Goal: Task Accomplishment & Management: Complete application form

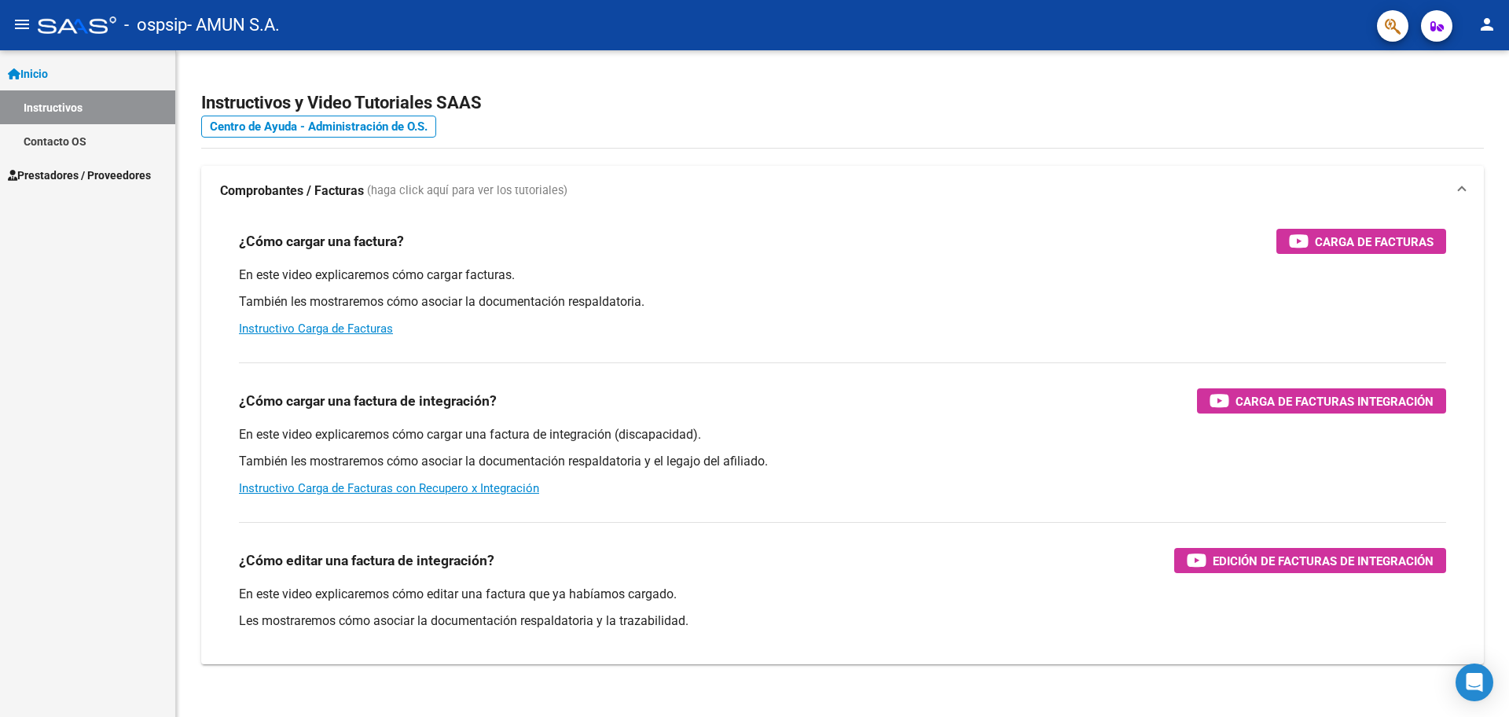
click at [81, 169] on span "Prestadores / Proveedores" at bounding box center [79, 175] width 143 height 17
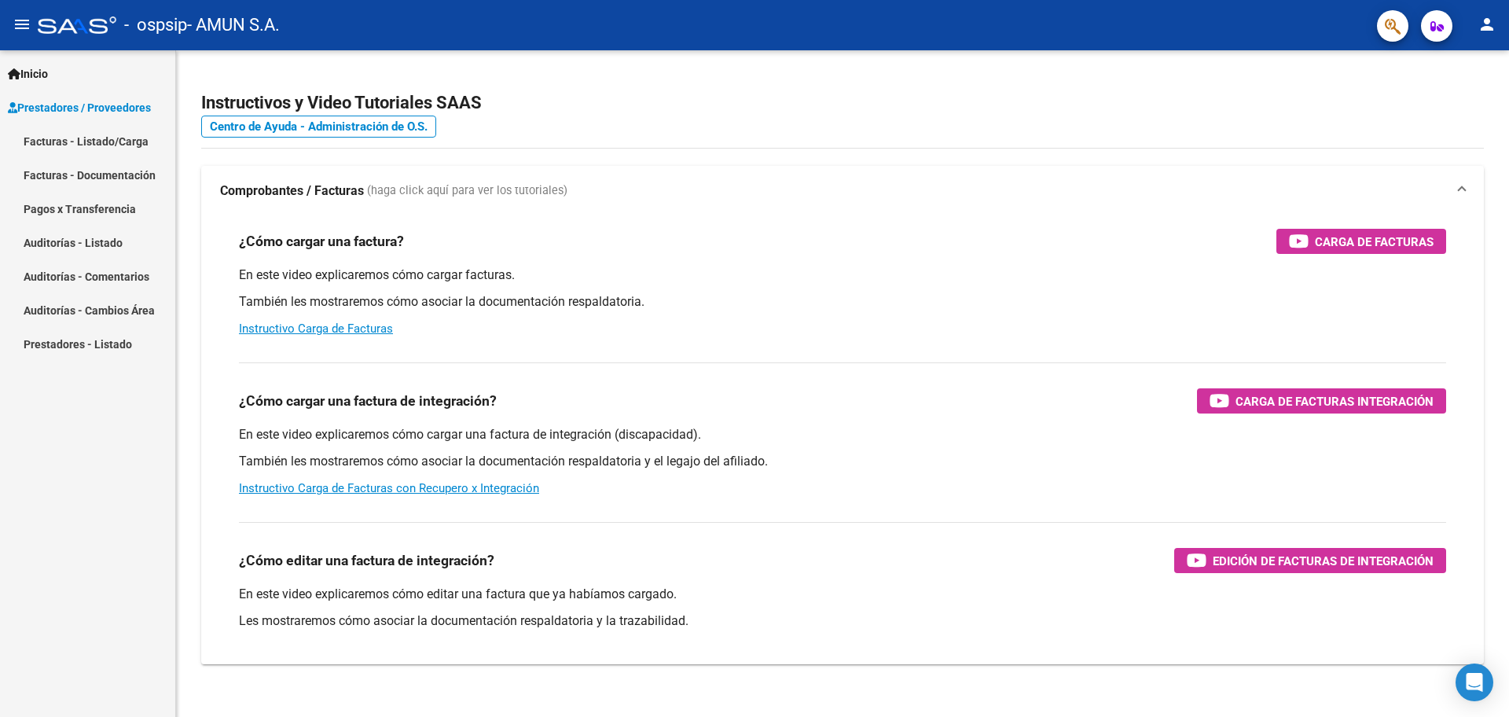
click at [99, 135] on link "Facturas - Listado/Carga" at bounding box center [87, 141] width 175 height 34
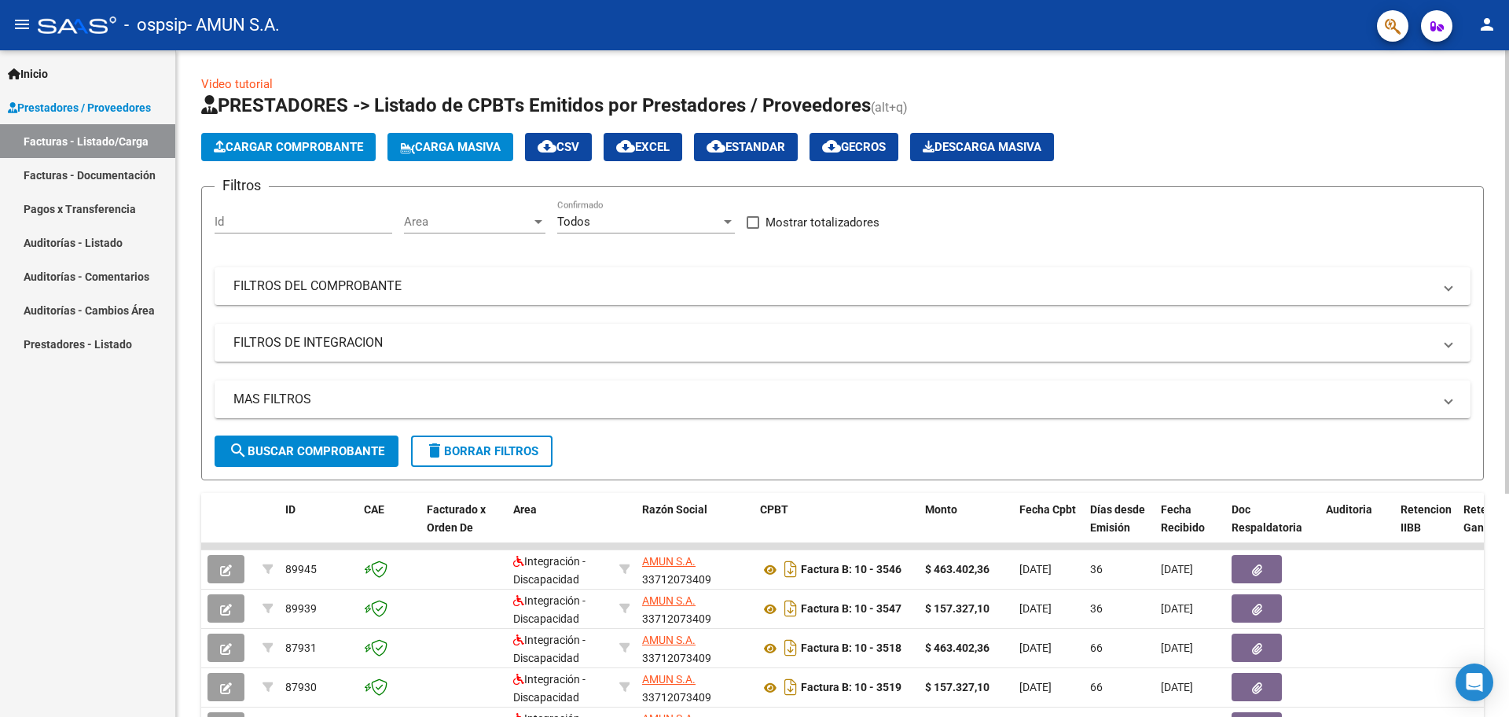
click at [271, 136] on button "Cargar Comprobante" at bounding box center [288, 147] width 174 height 28
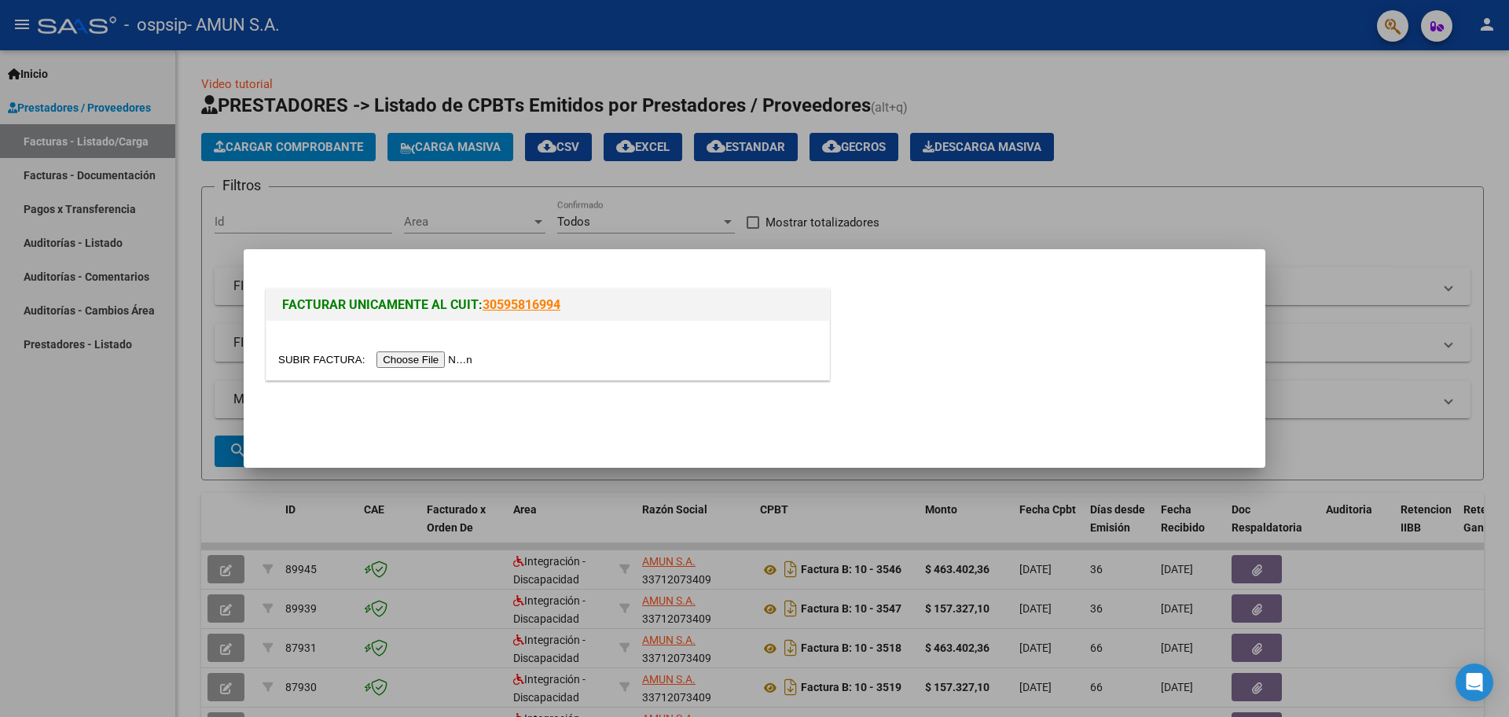
click at [413, 357] on input "file" at bounding box center [377, 359] width 199 height 17
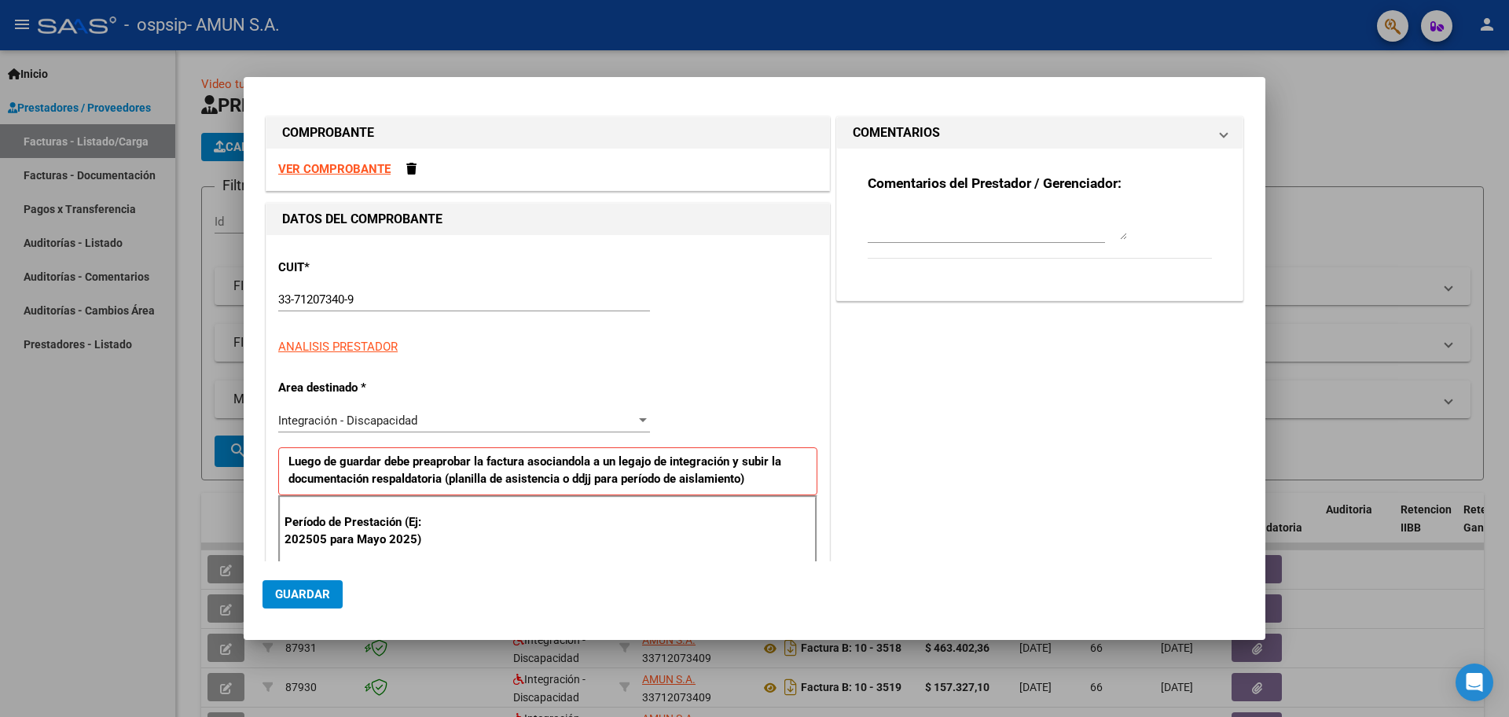
scroll to position [227, 0]
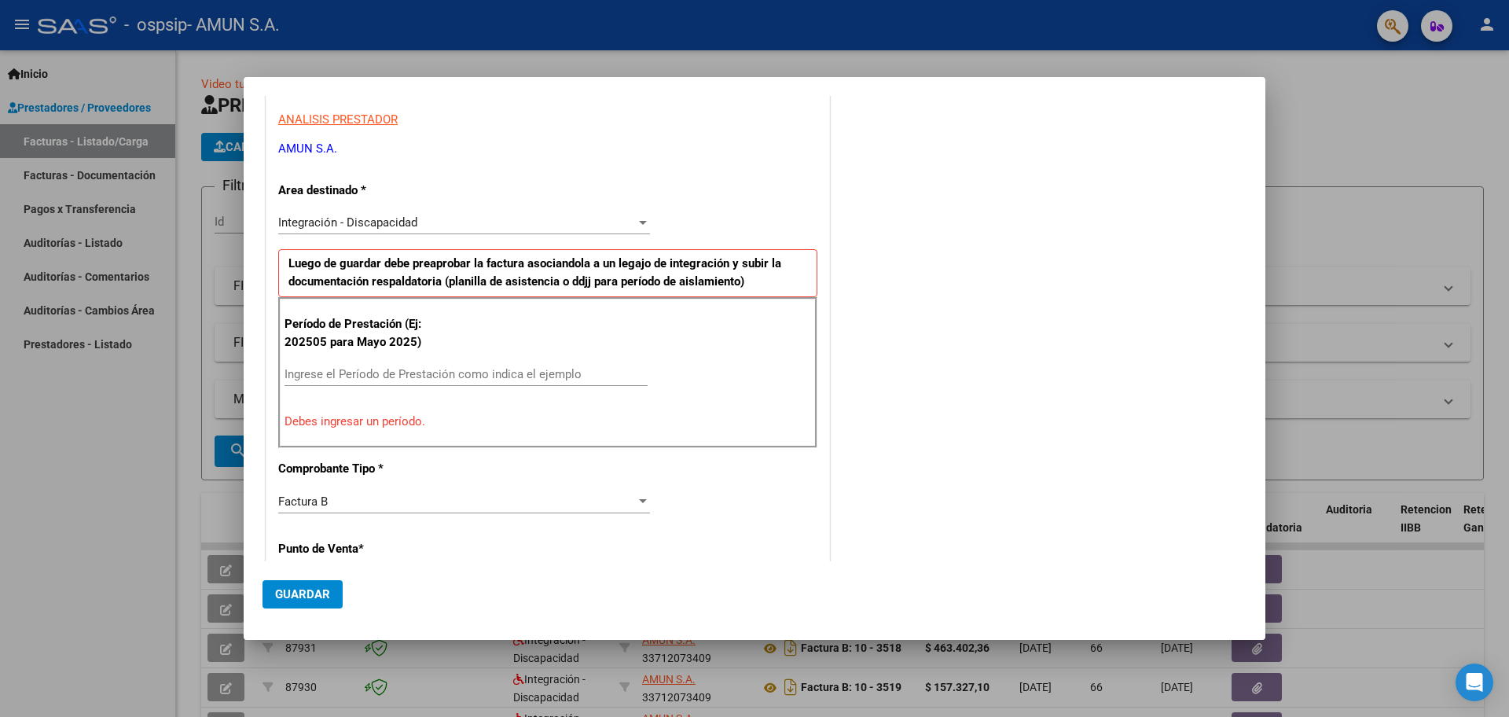
click at [391, 221] on span "Integración - Discapacidad" at bounding box center [347, 222] width 139 height 14
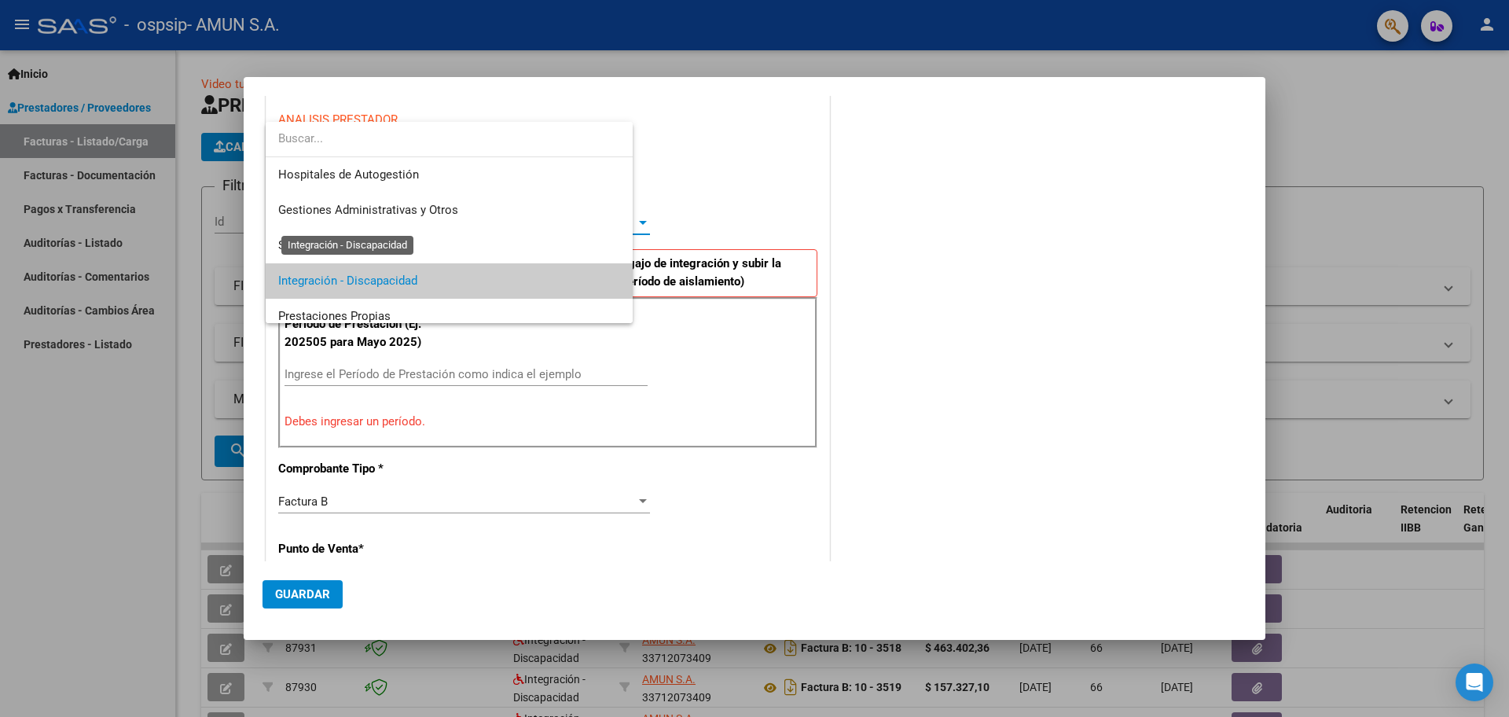
scroll to position [58, 0]
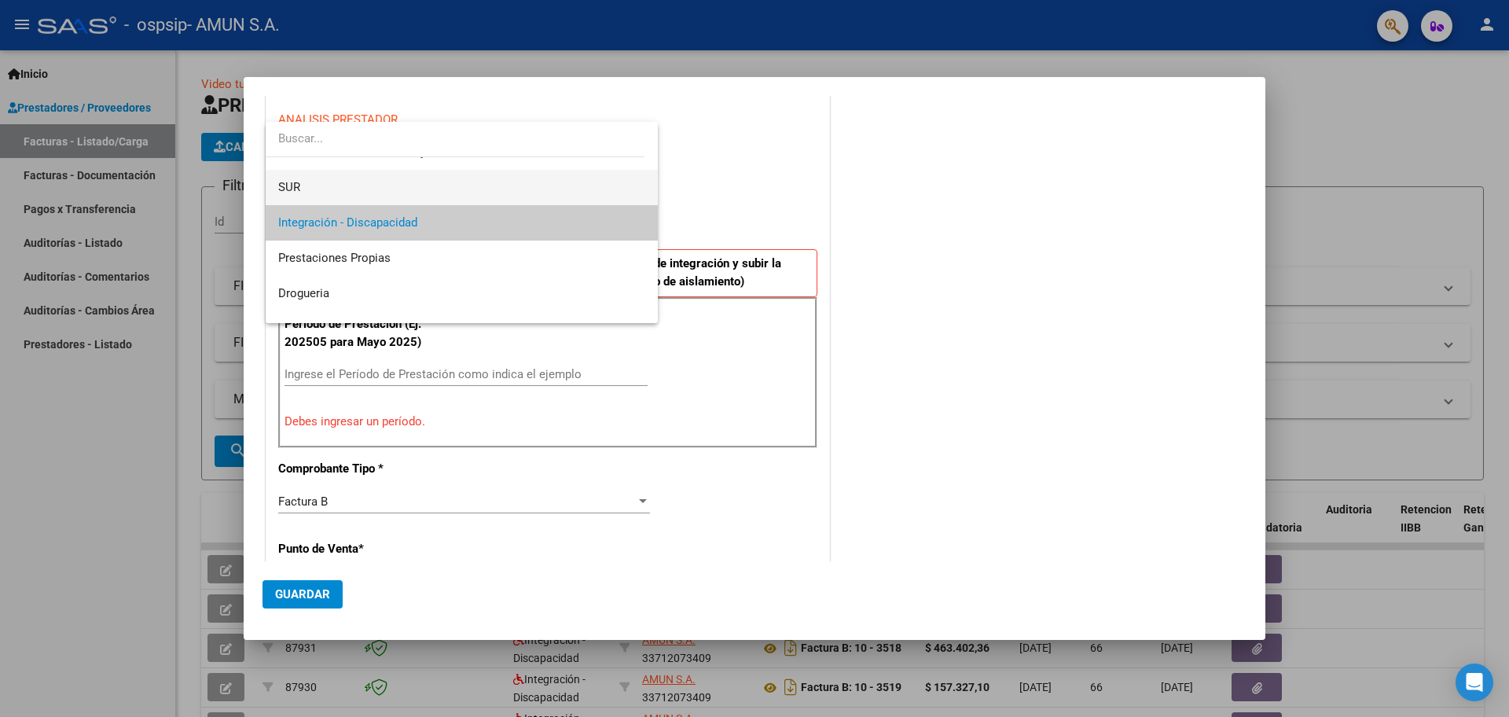
click at [484, 195] on span "SUR" at bounding box center [461, 187] width 367 height 35
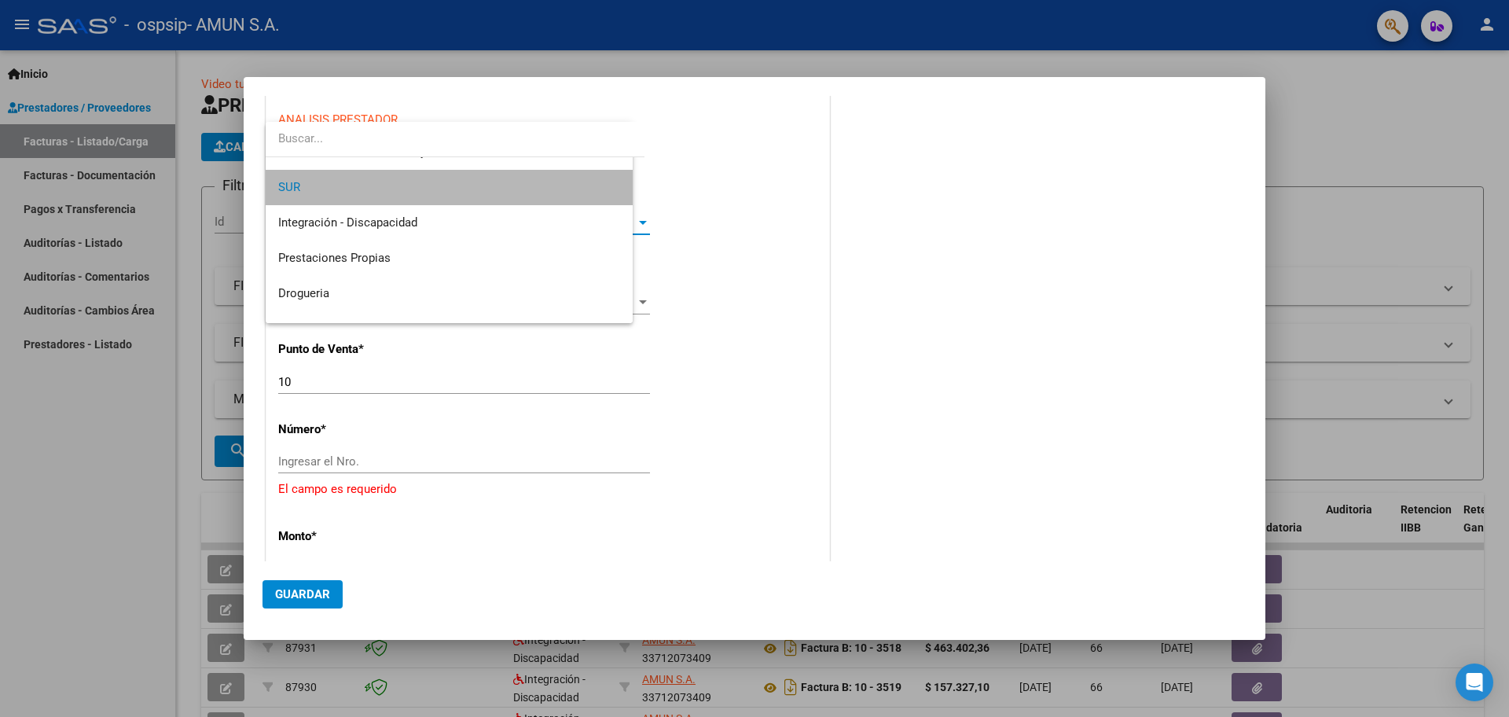
scroll to position [71, 0]
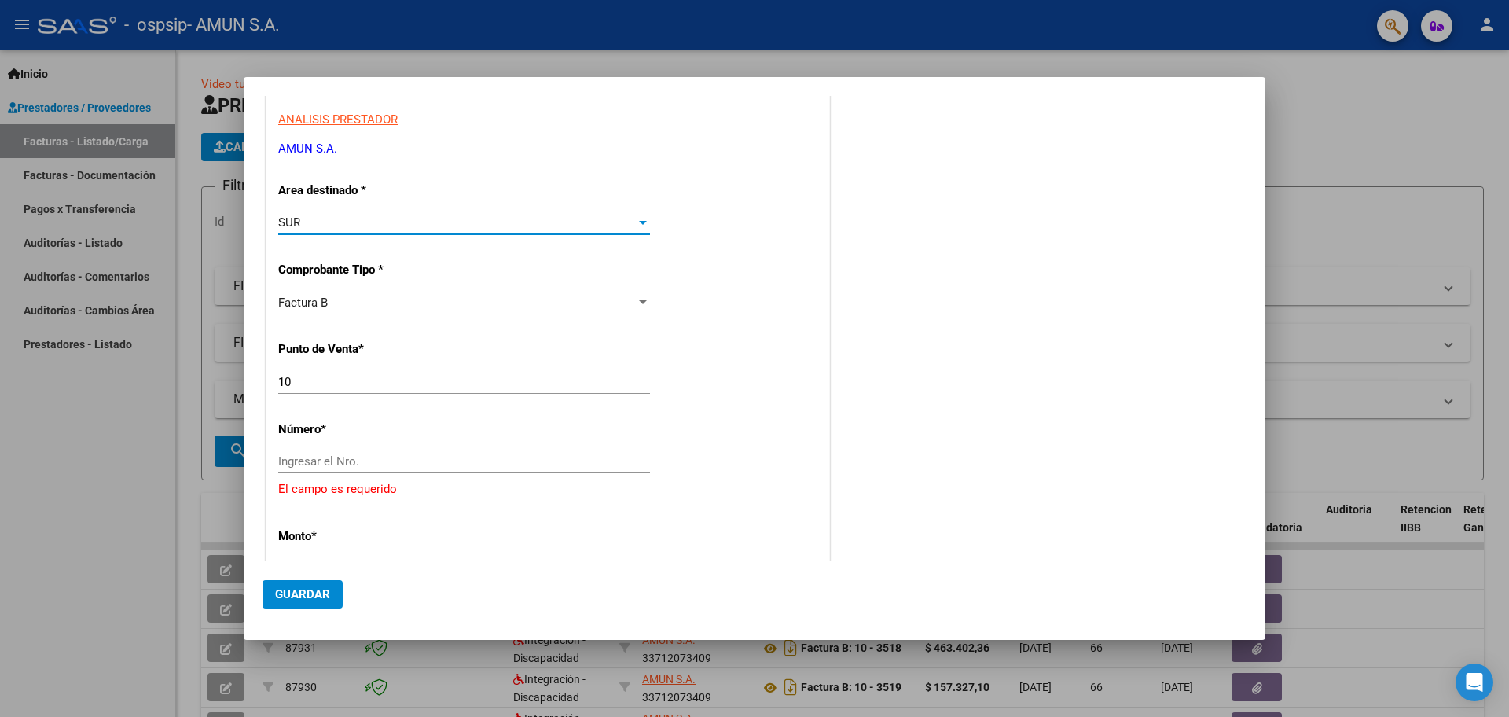
click at [411, 225] on div "SUR" at bounding box center [457, 222] width 358 height 14
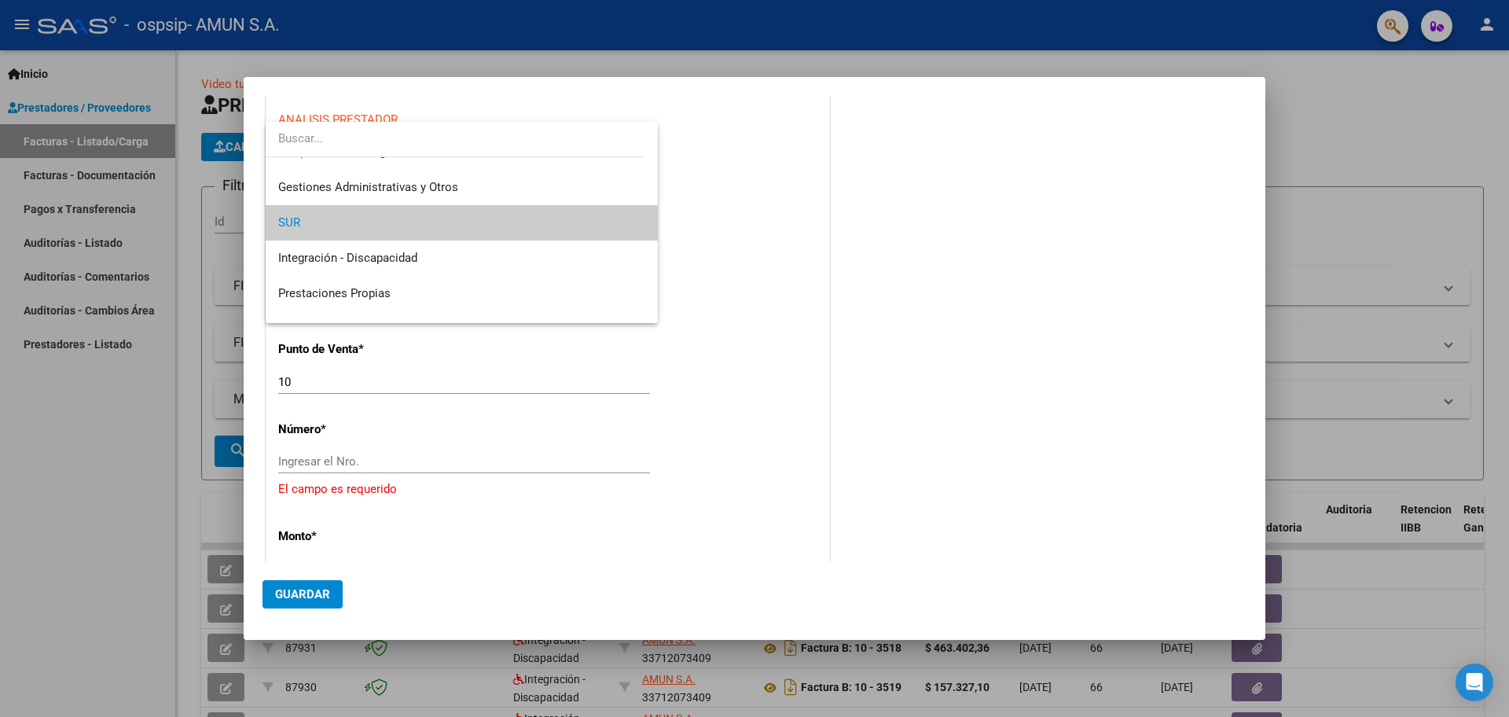
scroll to position [0, 0]
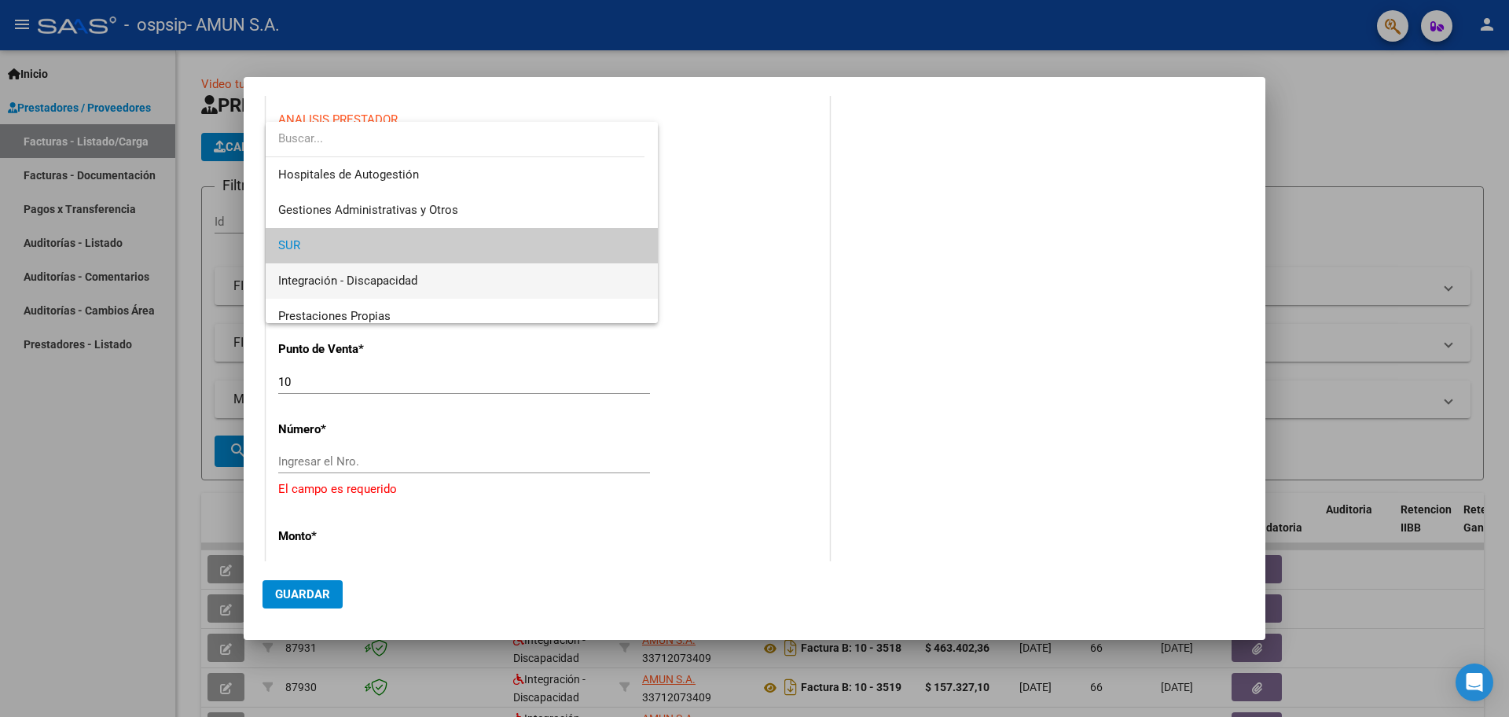
click at [377, 269] on span "Integración - Discapacidad" at bounding box center [461, 280] width 367 height 35
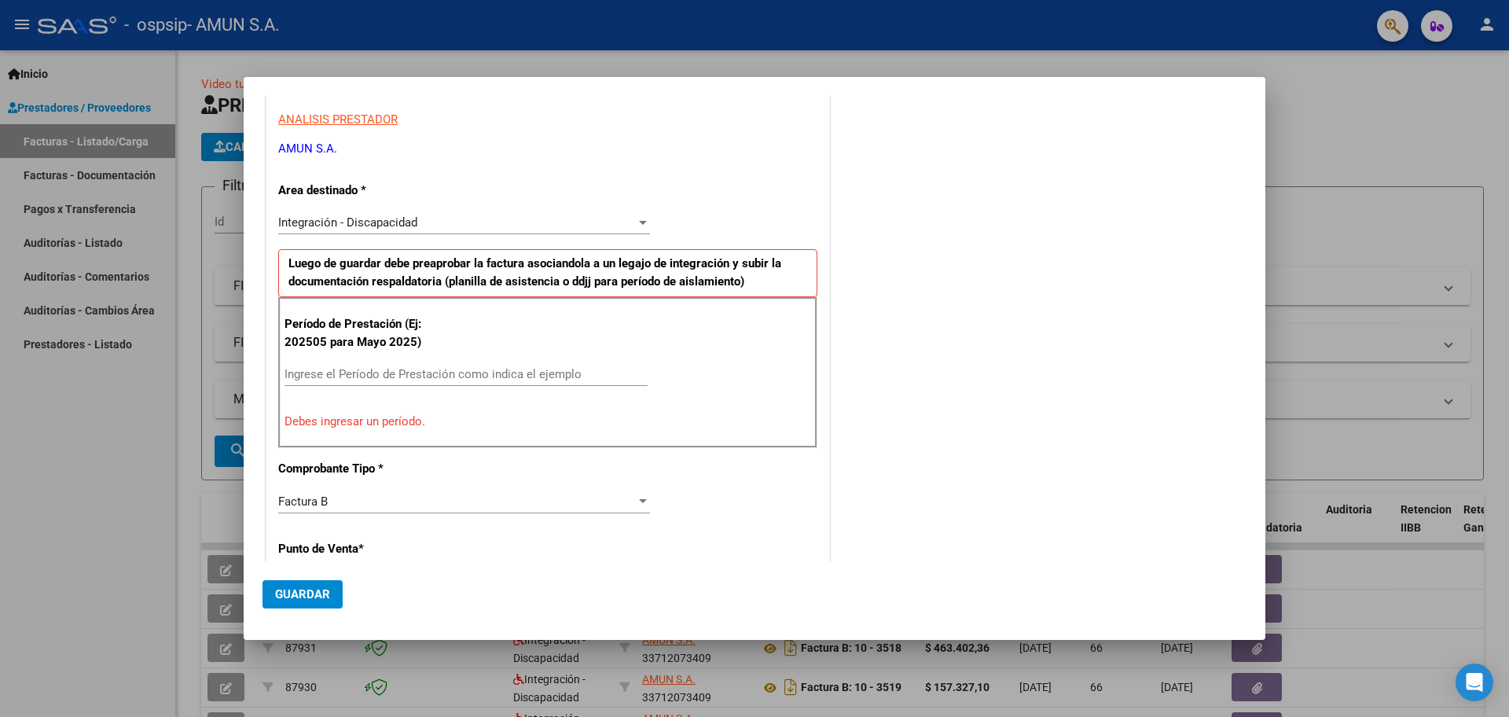
click at [372, 363] on div "Ingrese el Período de Prestación como indica el ejemplo" at bounding box center [465, 374] width 363 height 24
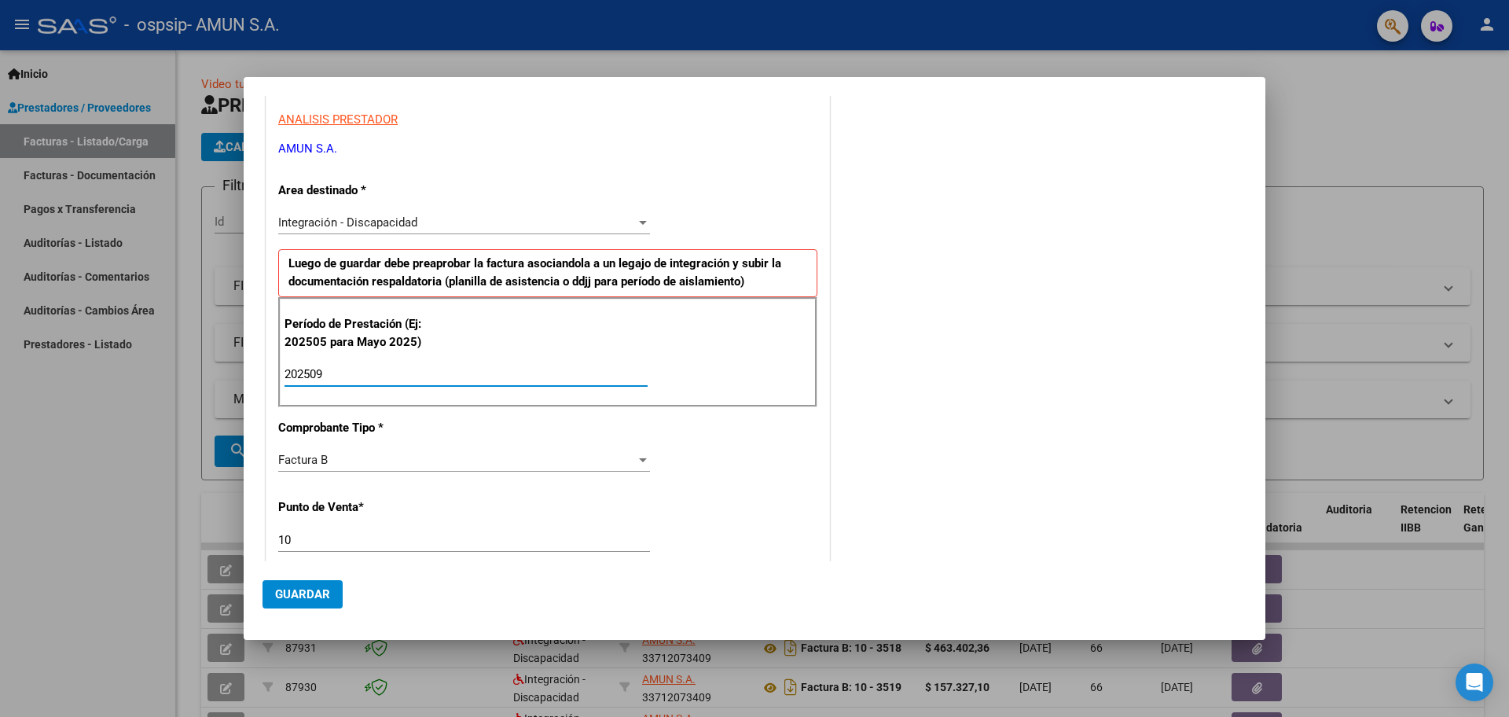
scroll to position [463, 0]
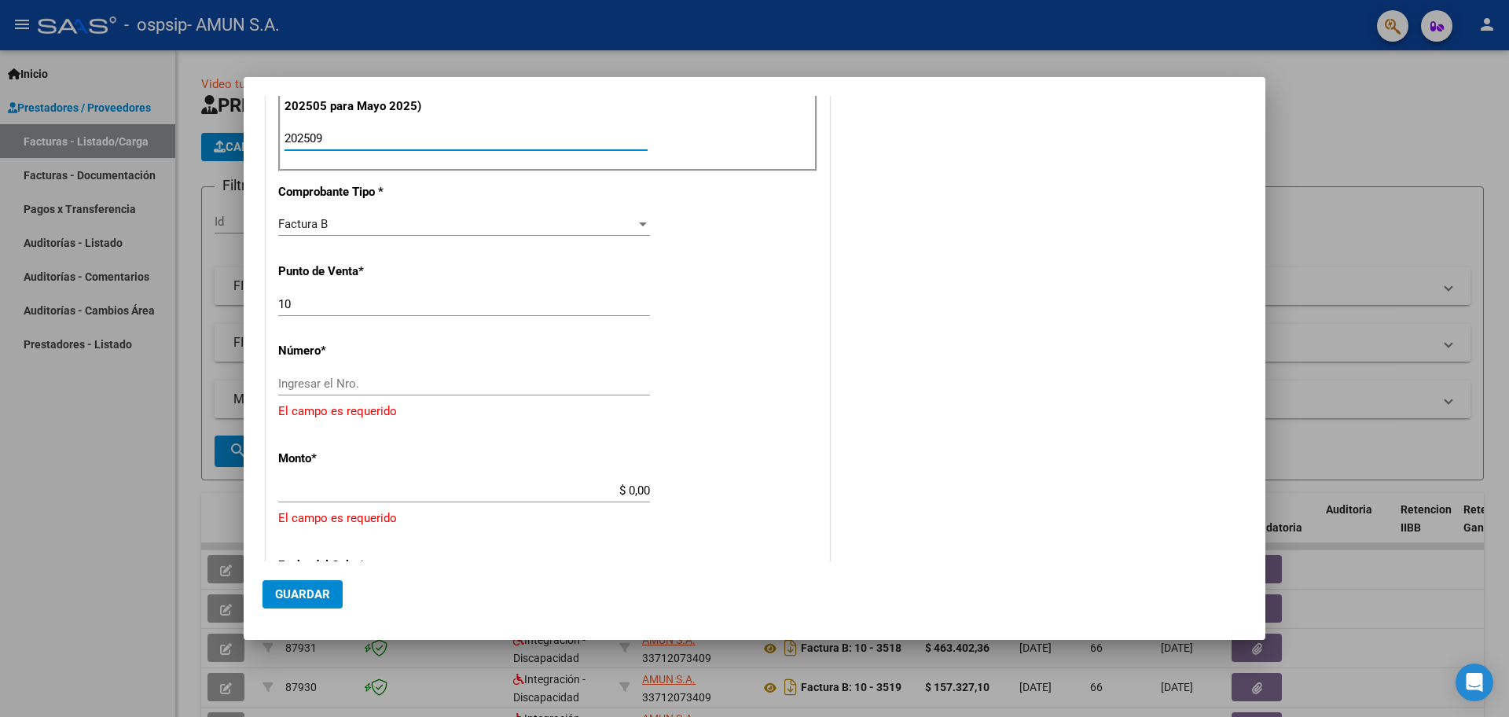
type input "202509"
click at [399, 375] on div "Ingresar el Nro." at bounding box center [464, 384] width 372 height 24
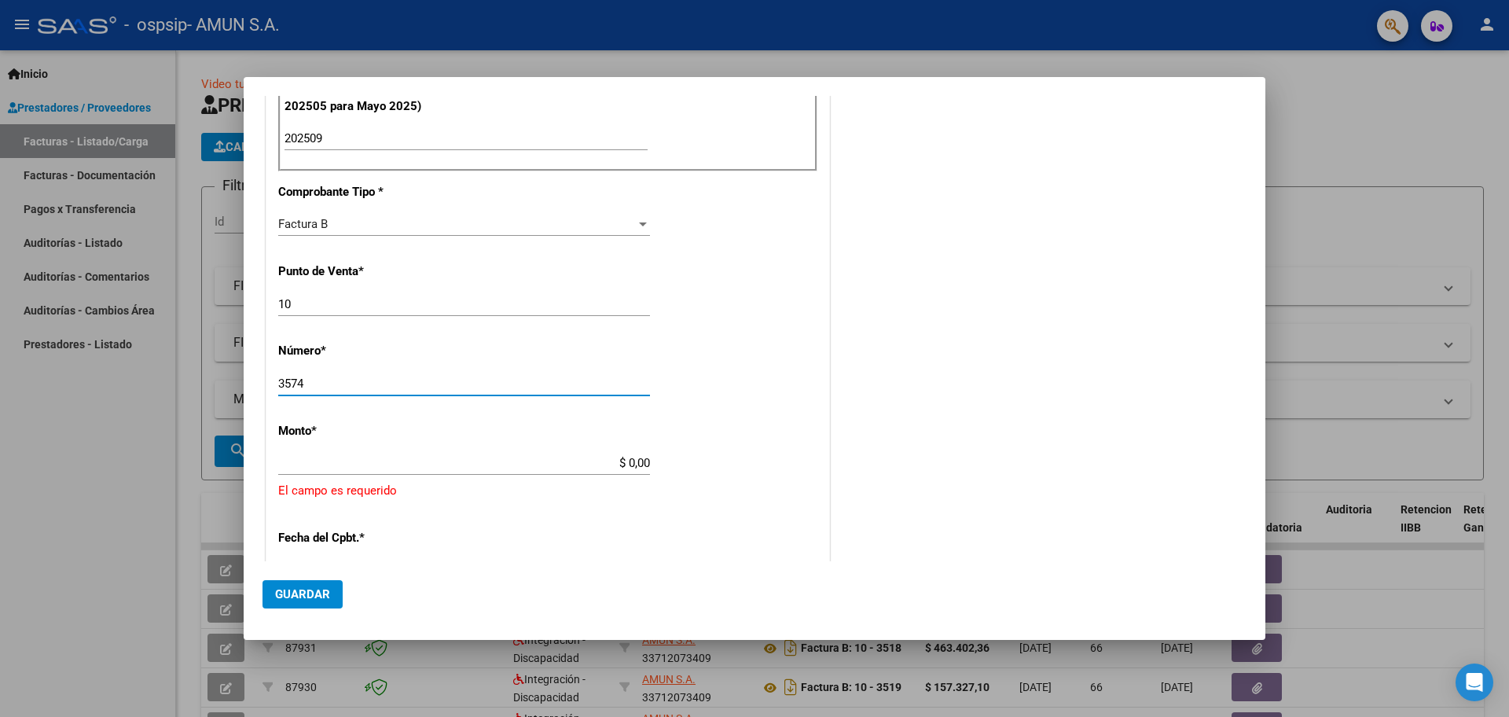
type input "3574"
click at [629, 467] on input "$ 0,00" at bounding box center [464, 463] width 372 height 14
type input "$ 157.327,10"
type input "[DATE]"
type input "75419181778501"
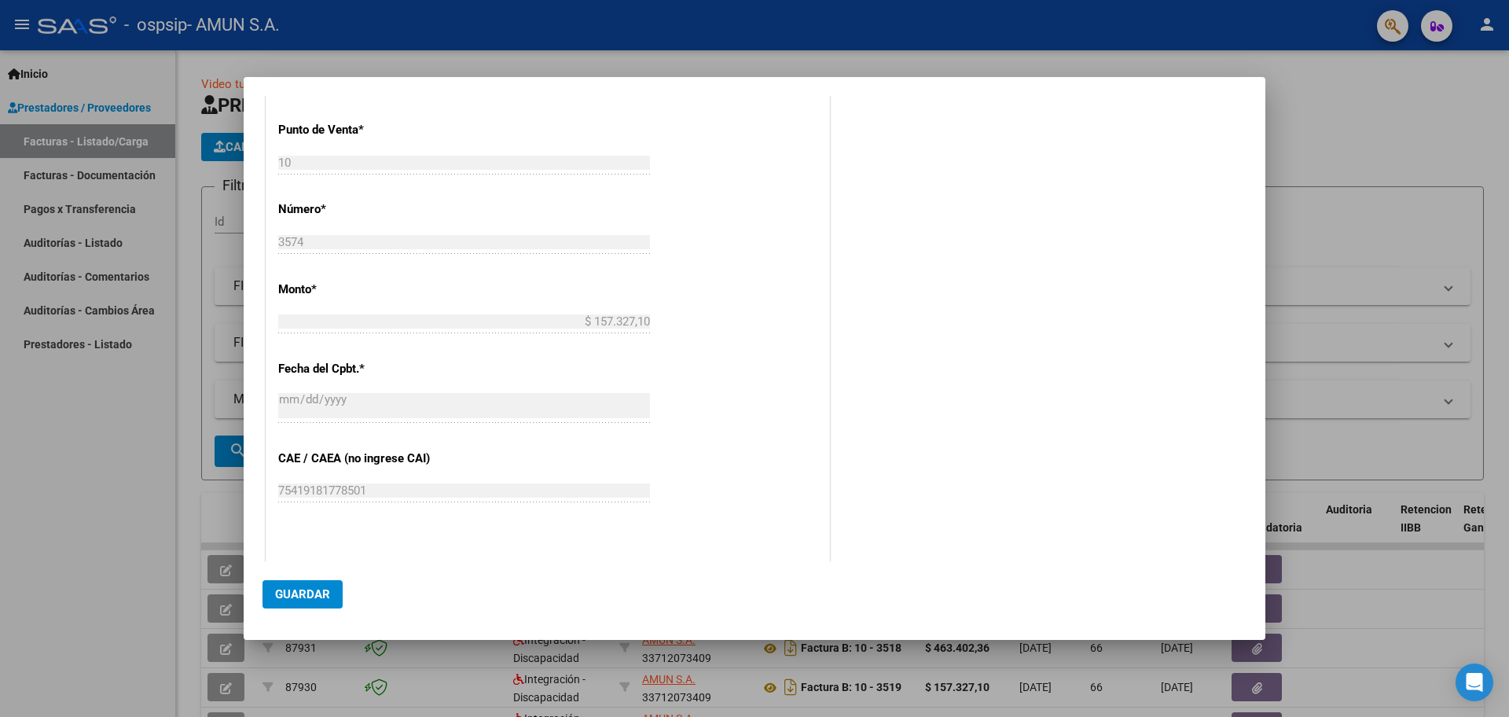
scroll to position [290, 0]
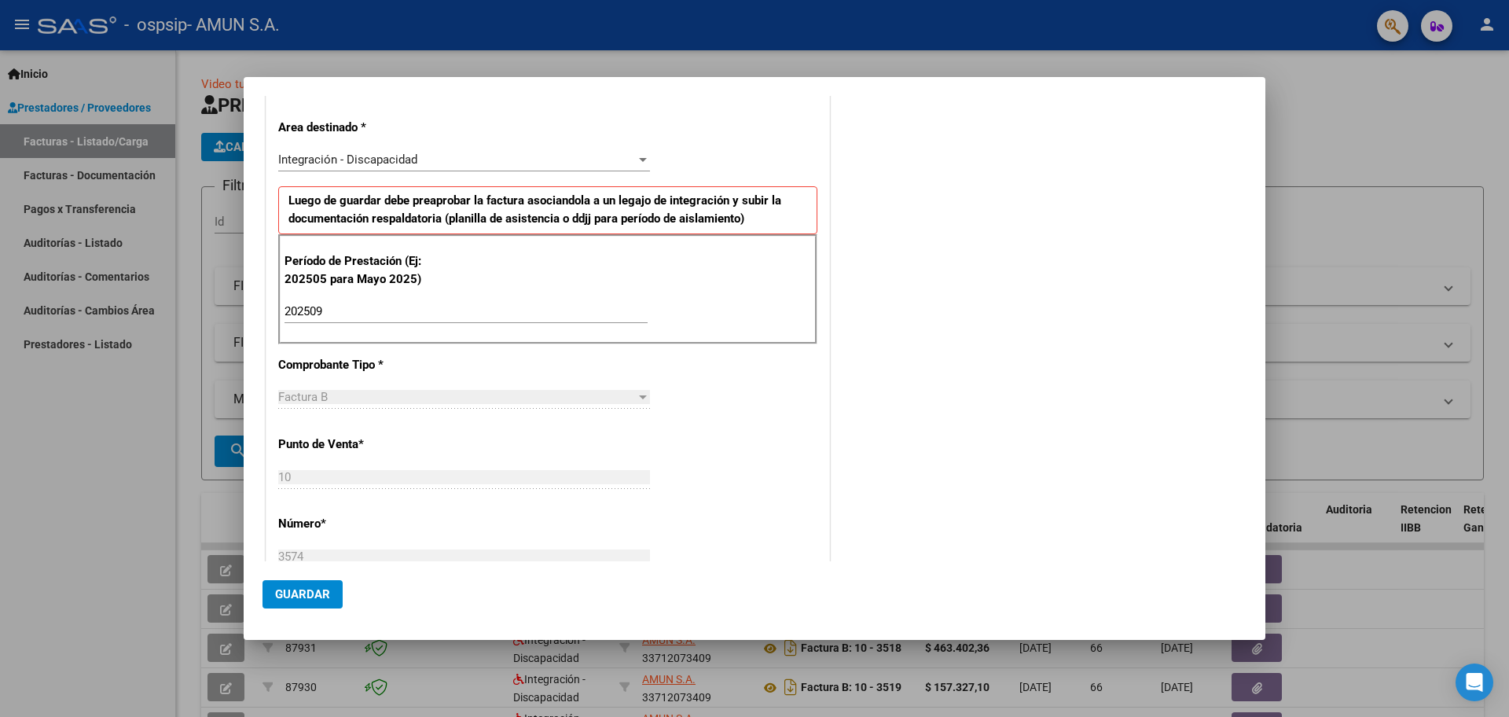
click at [308, 591] on span "Guardar" at bounding box center [302, 594] width 55 height 14
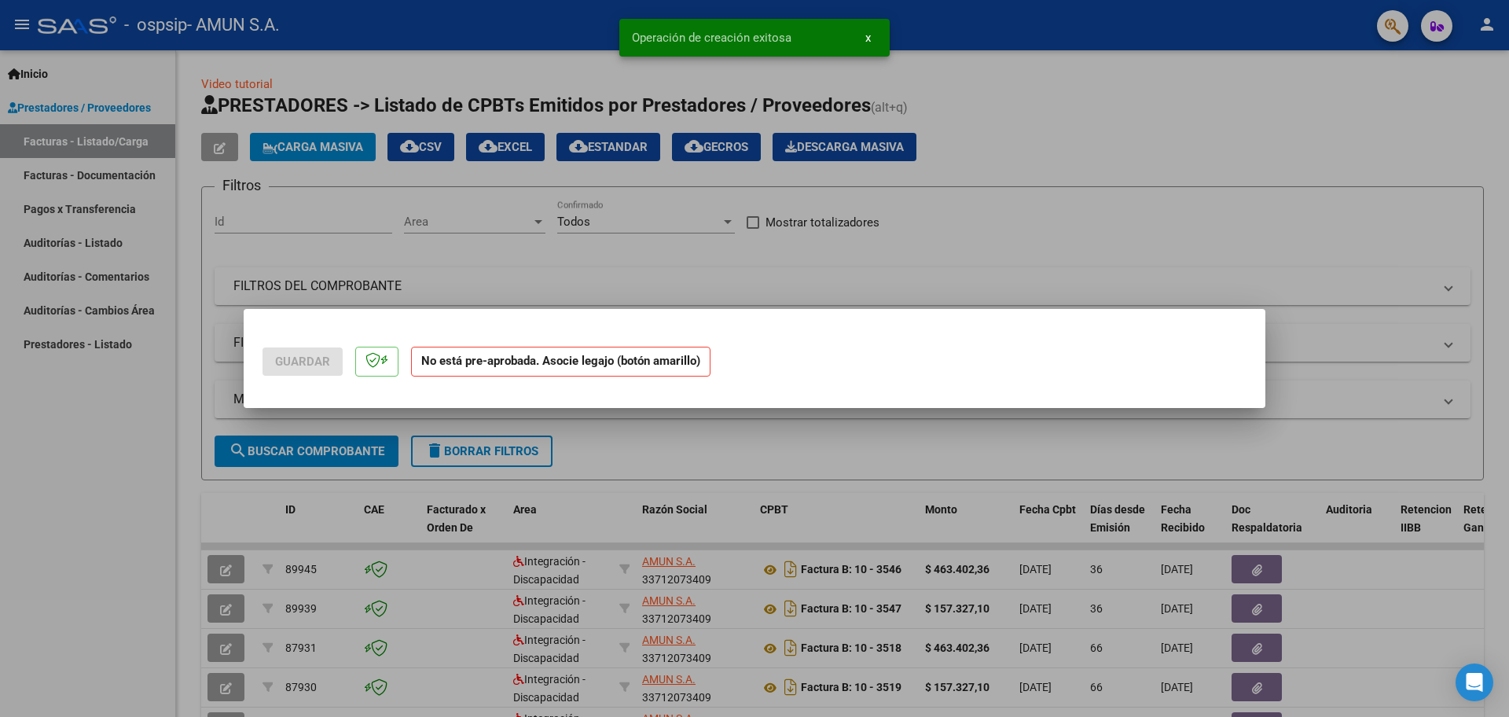
scroll to position [0, 0]
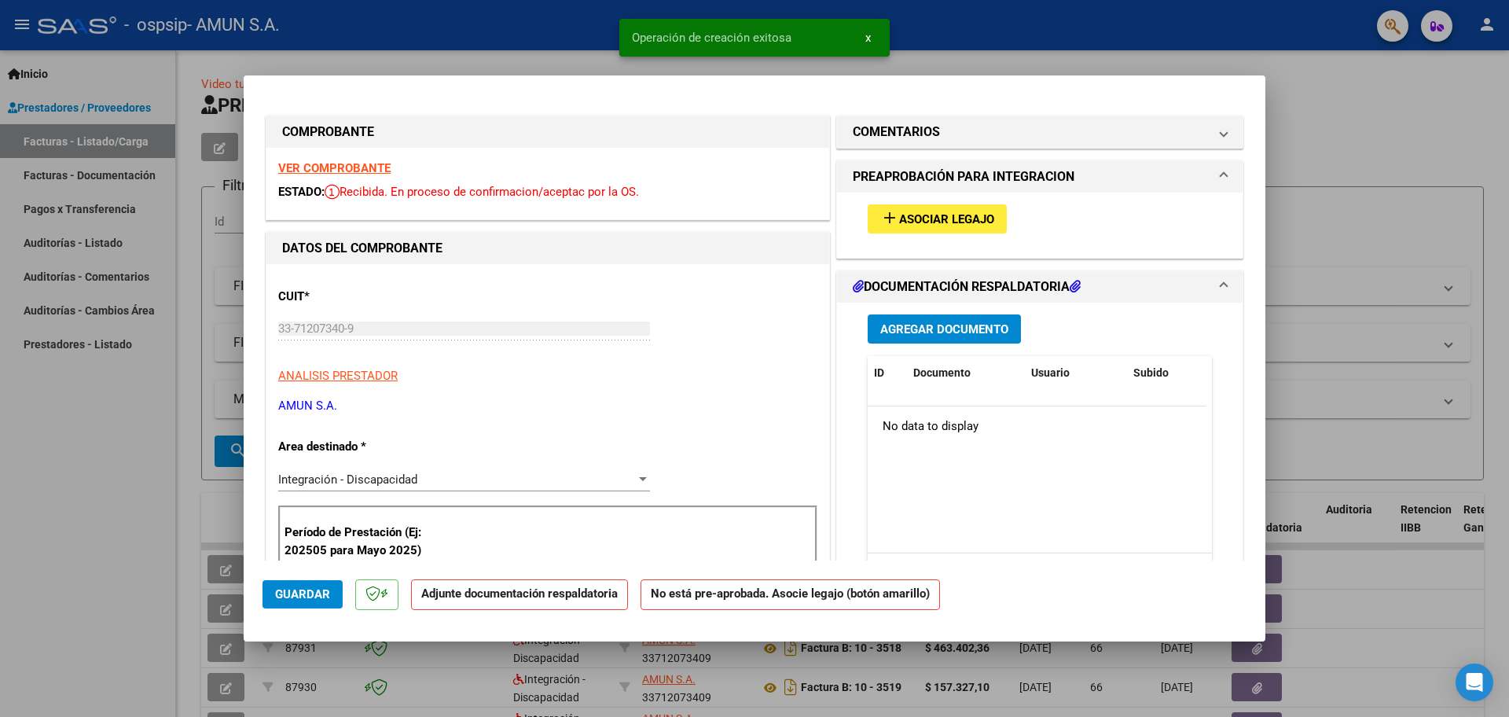
click at [923, 218] on span "Asociar Legajo" at bounding box center [946, 219] width 95 height 14
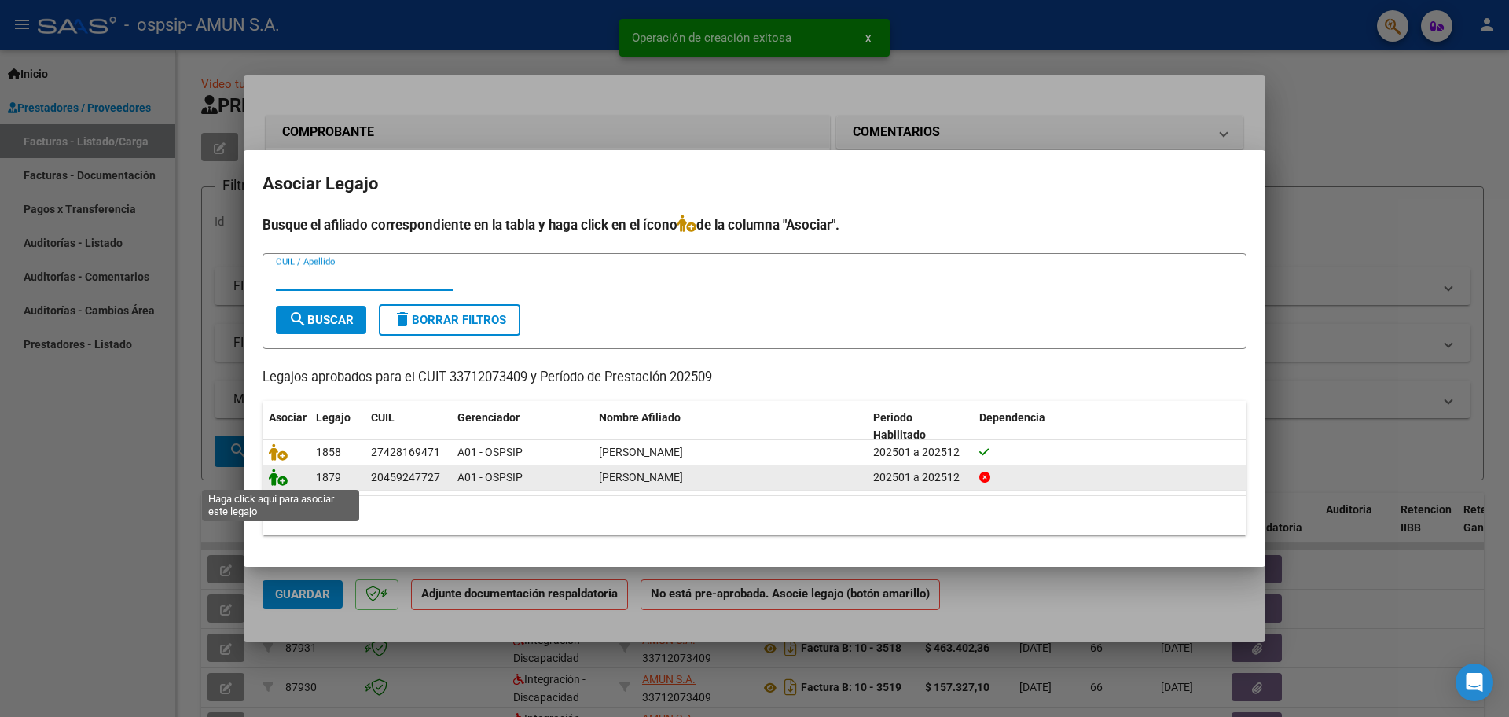
click at [279, 475] on icon at bounding box center [278, 476] width 19 height 17
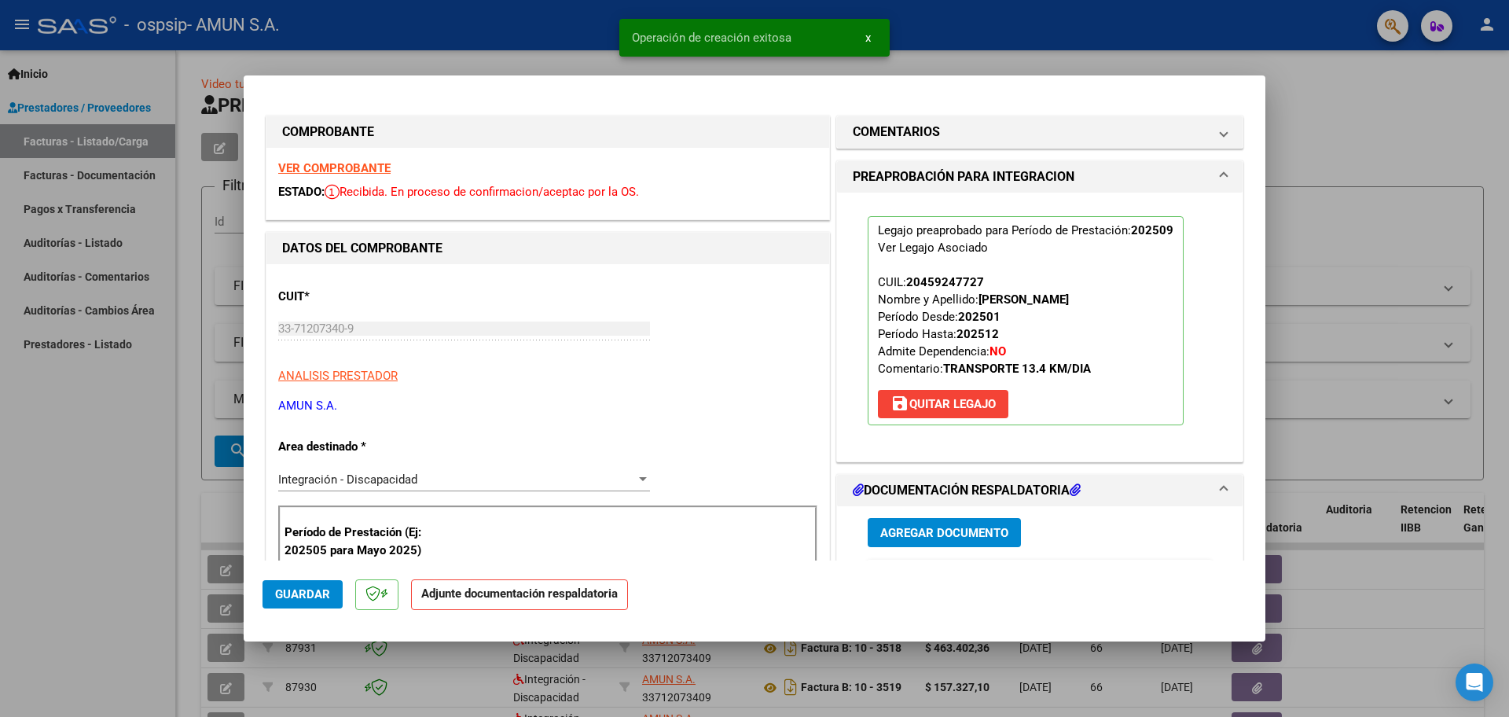
click at [919, 535] on span "Agregar Documento" at bounding box center [944, 533] width 128 height 14
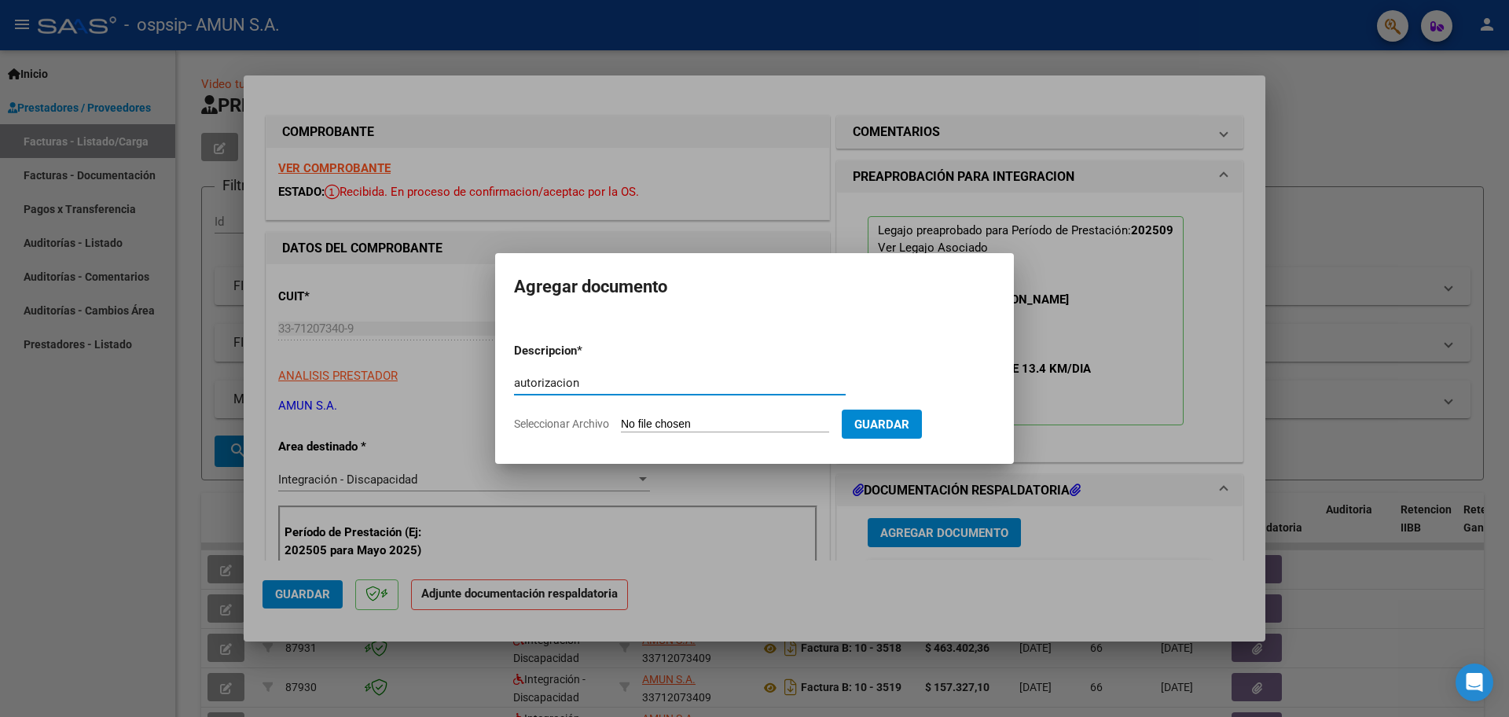
type input "autorizacion"
click at [711, 420] on input "Seleccionar Archivo" at bounding box center [725, 424] width 208 height 15
type input "C:\fakepath\FLOR AUT TRANSPORTE .pdf"
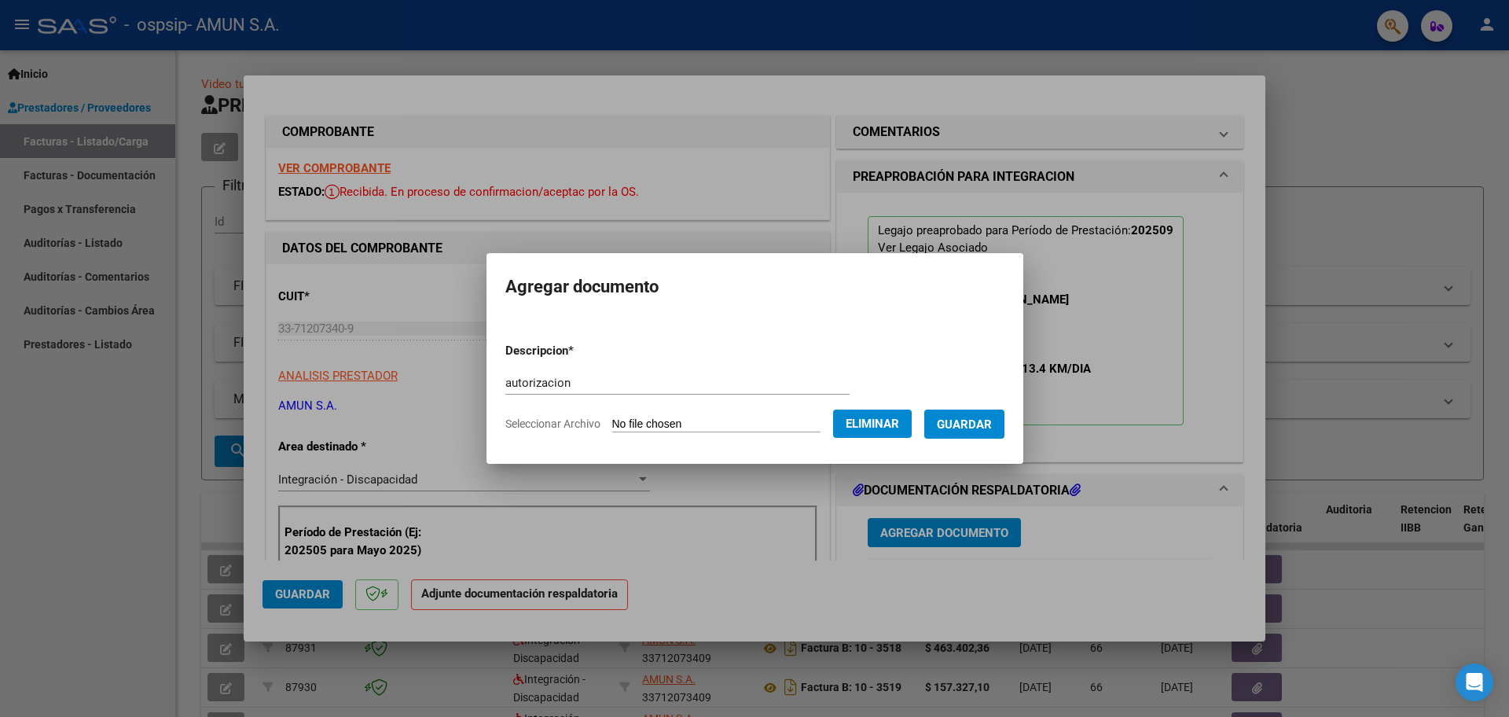
click at [958, 426] on span "Guardar" at bounding box center [964, 424] width 55 height 14
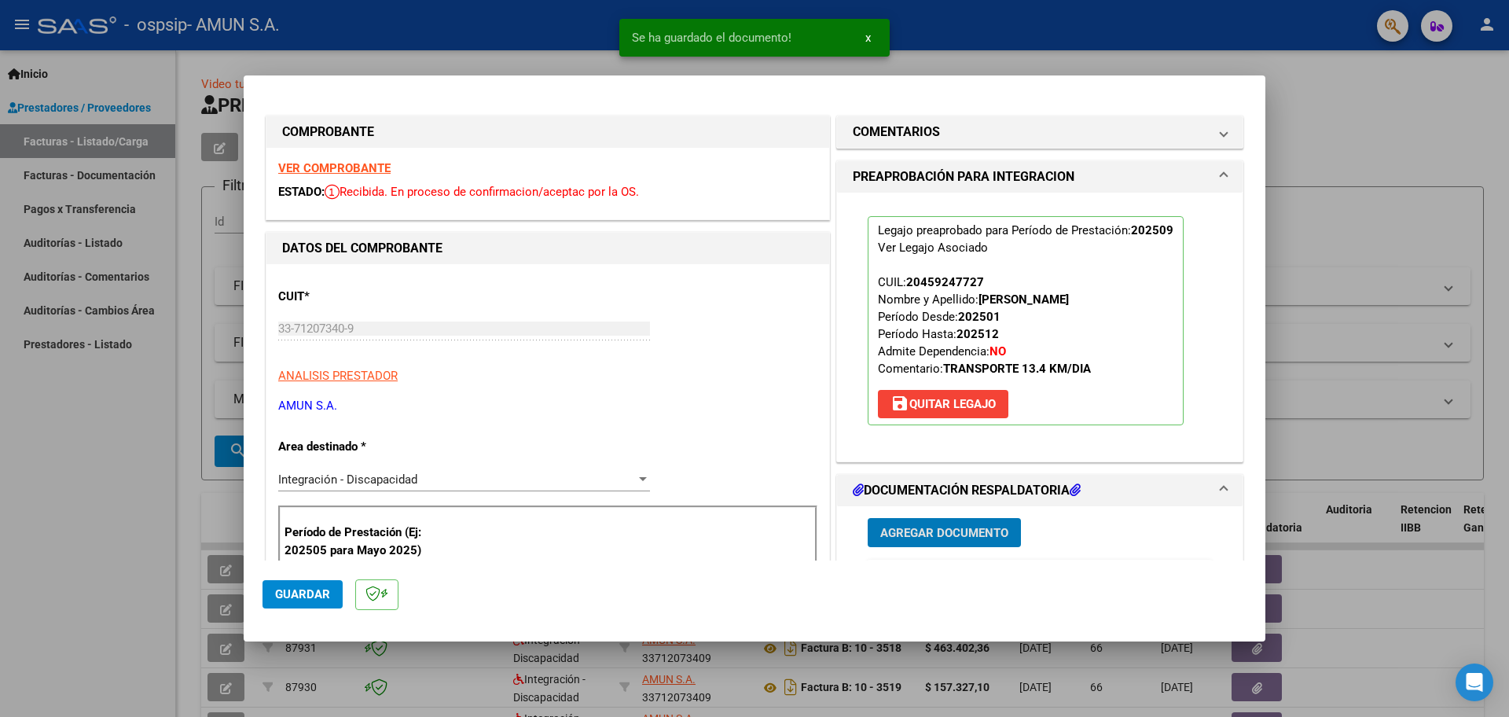
click at [909, 541] on button "Agregar Documento" at bounding box center [944, 532] width 153 height 29
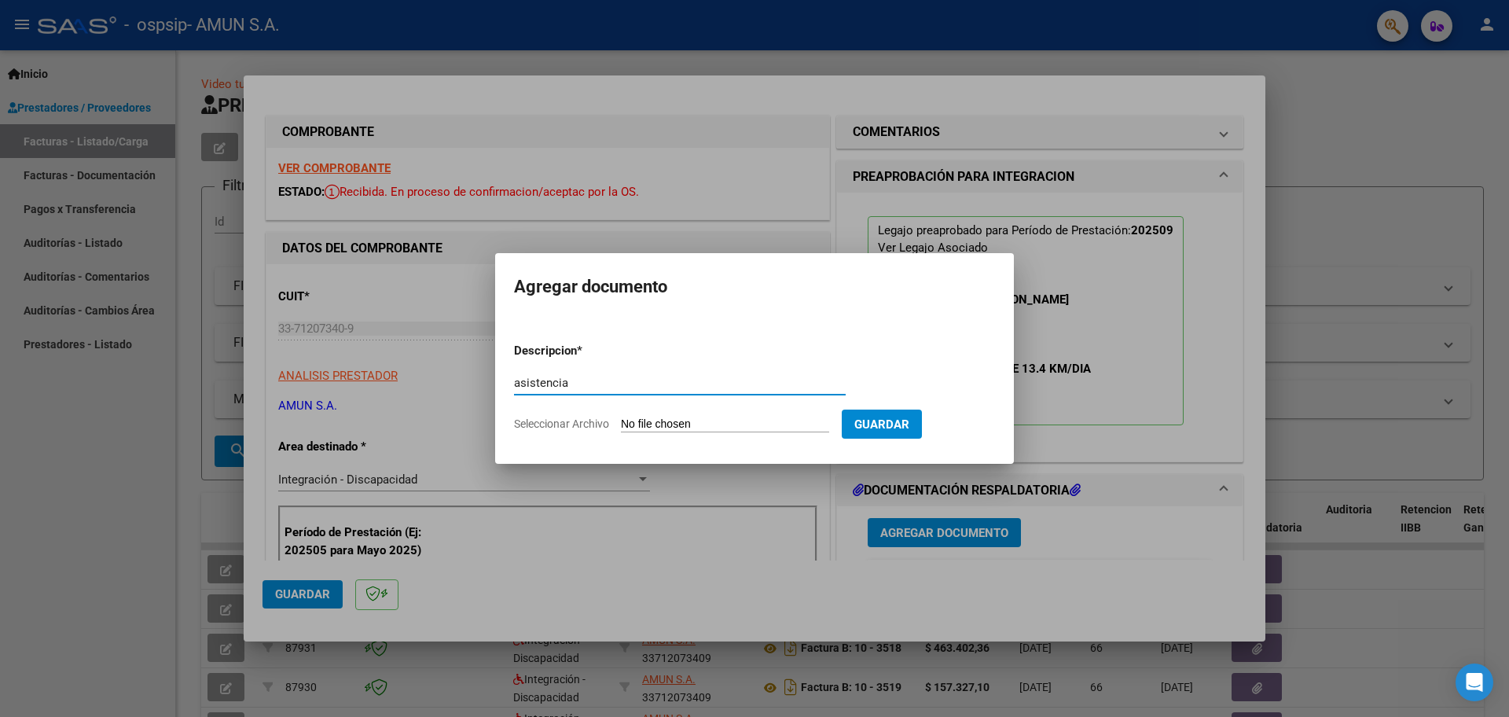
type input "asistencia"
click at [646, 427] on input "Seleccionar Archivo" at bounding box center [725, 424] width 208 height 15
type input "C:\fakepath\FLOR ASISTENCIA .pdf"
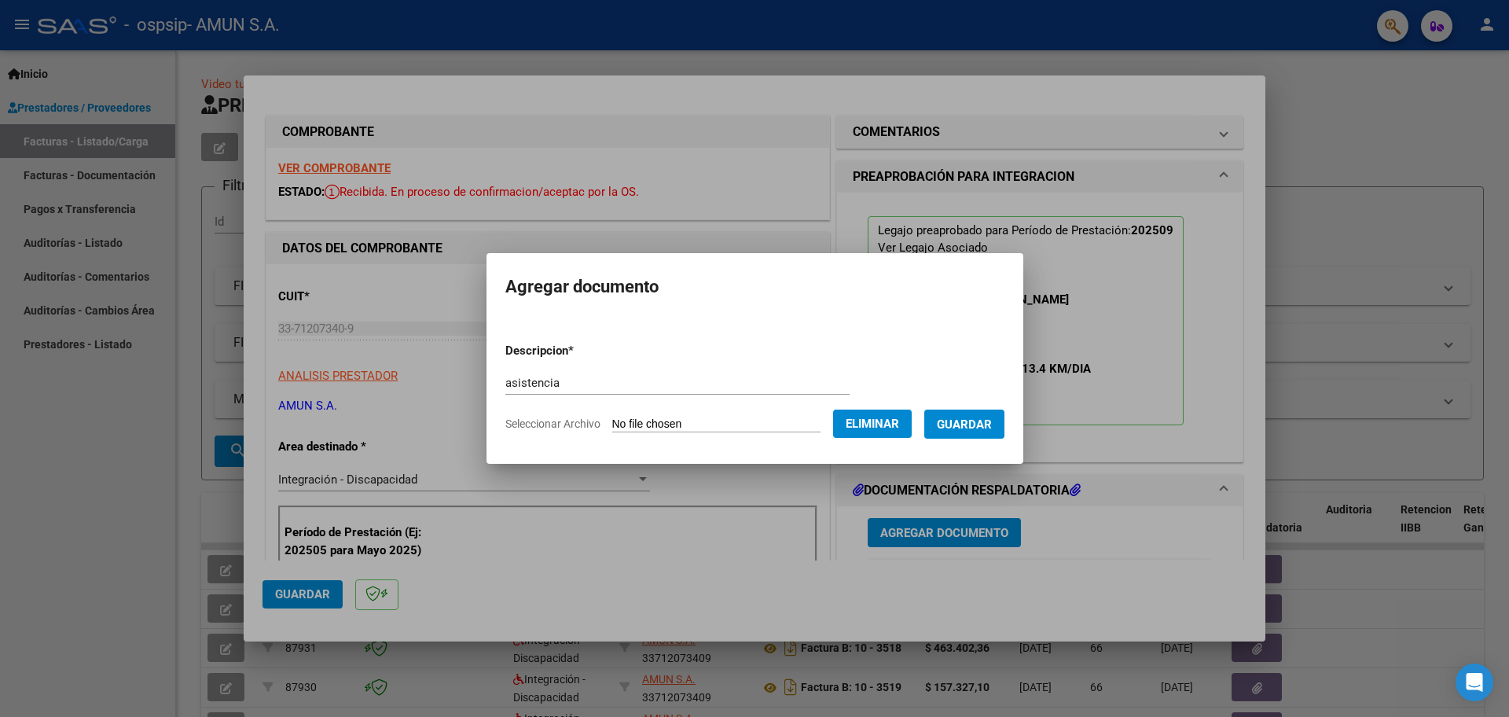
click at [947, 429] on span "Guardar" at bounding box center [964, 424] width 55 height 14
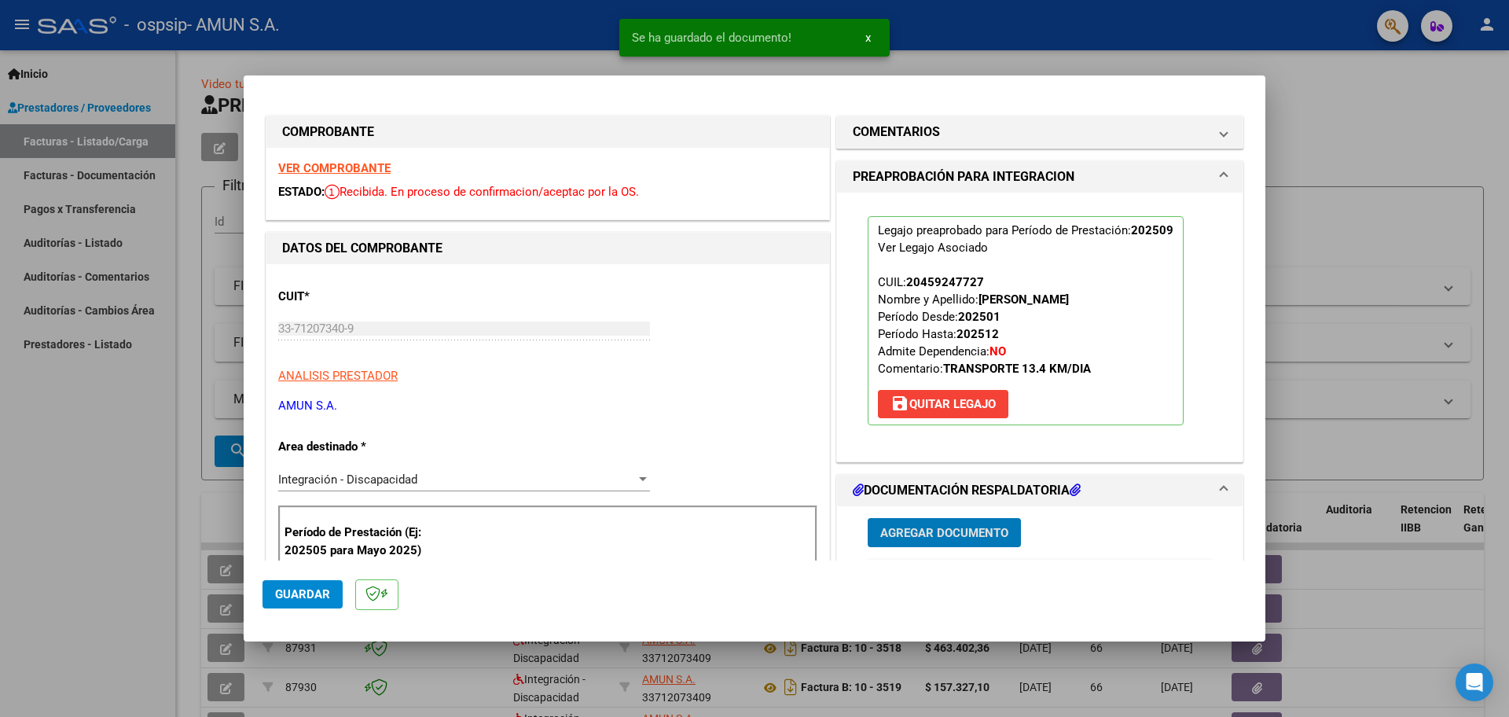
scroll to position [157, 0]
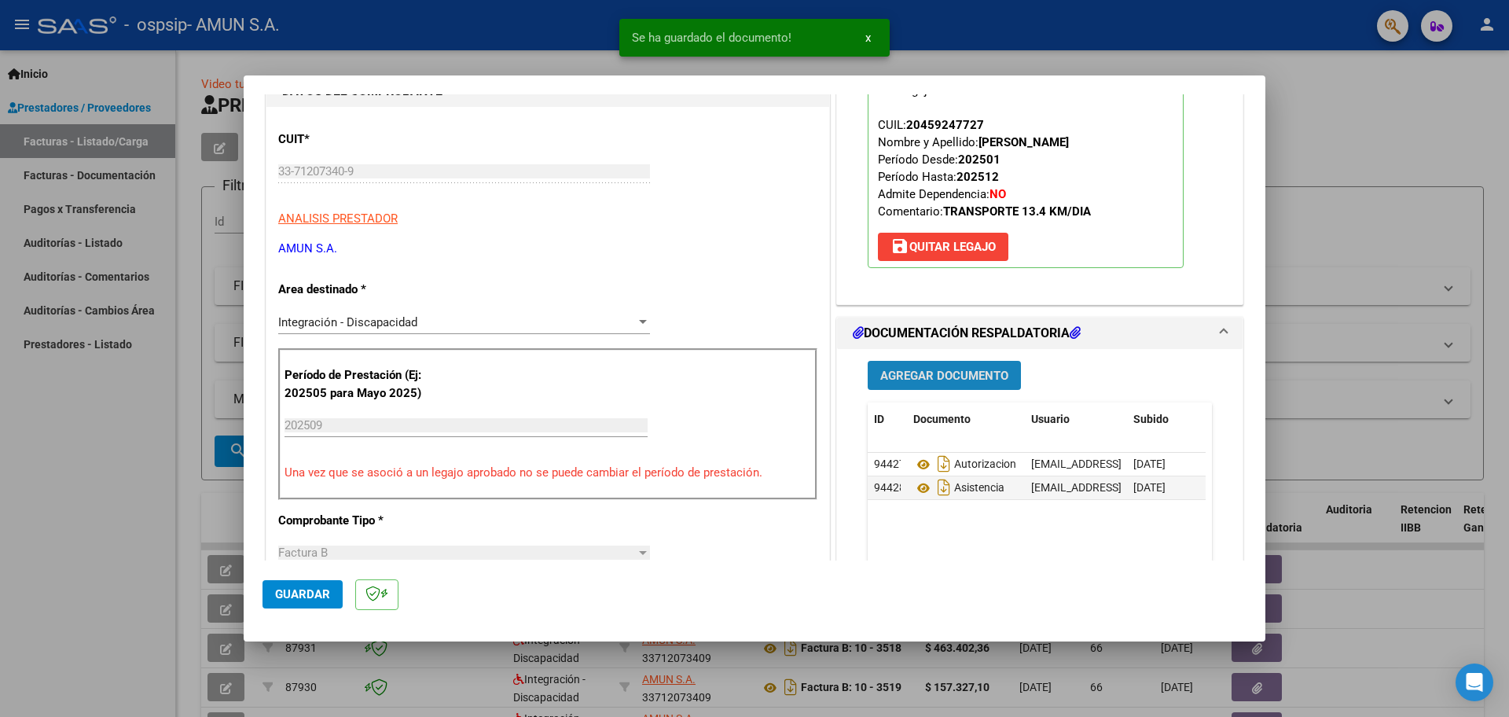
click at [931, 371] on span "Agregar Documento" at bounding box center [944, 376] width 128 height 14
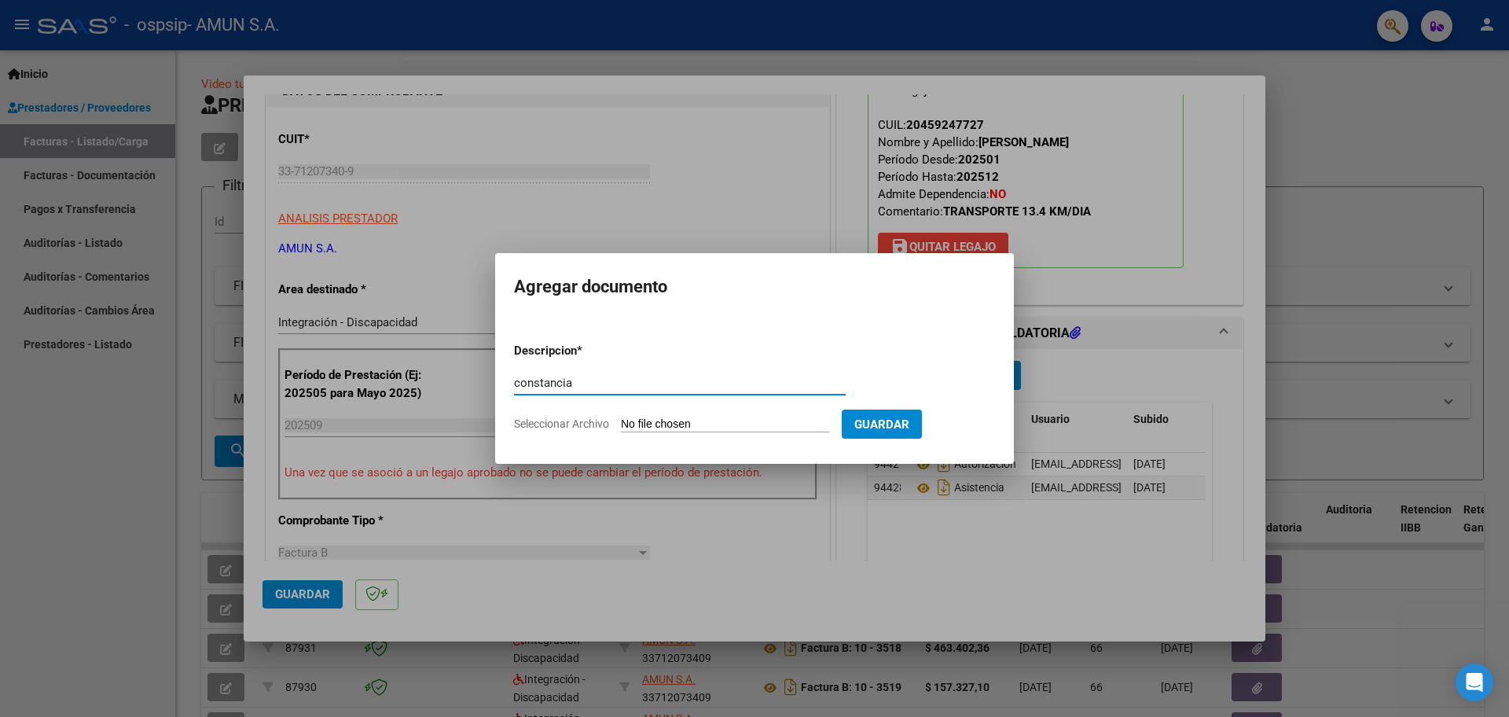
type input "constancia"
click at [655, 420] on input "Seleccionar Archivo" at bounding box center [725, 424] width 208 height 15
type input "C:\fakepath\[PERSON_NAME] .pdf"
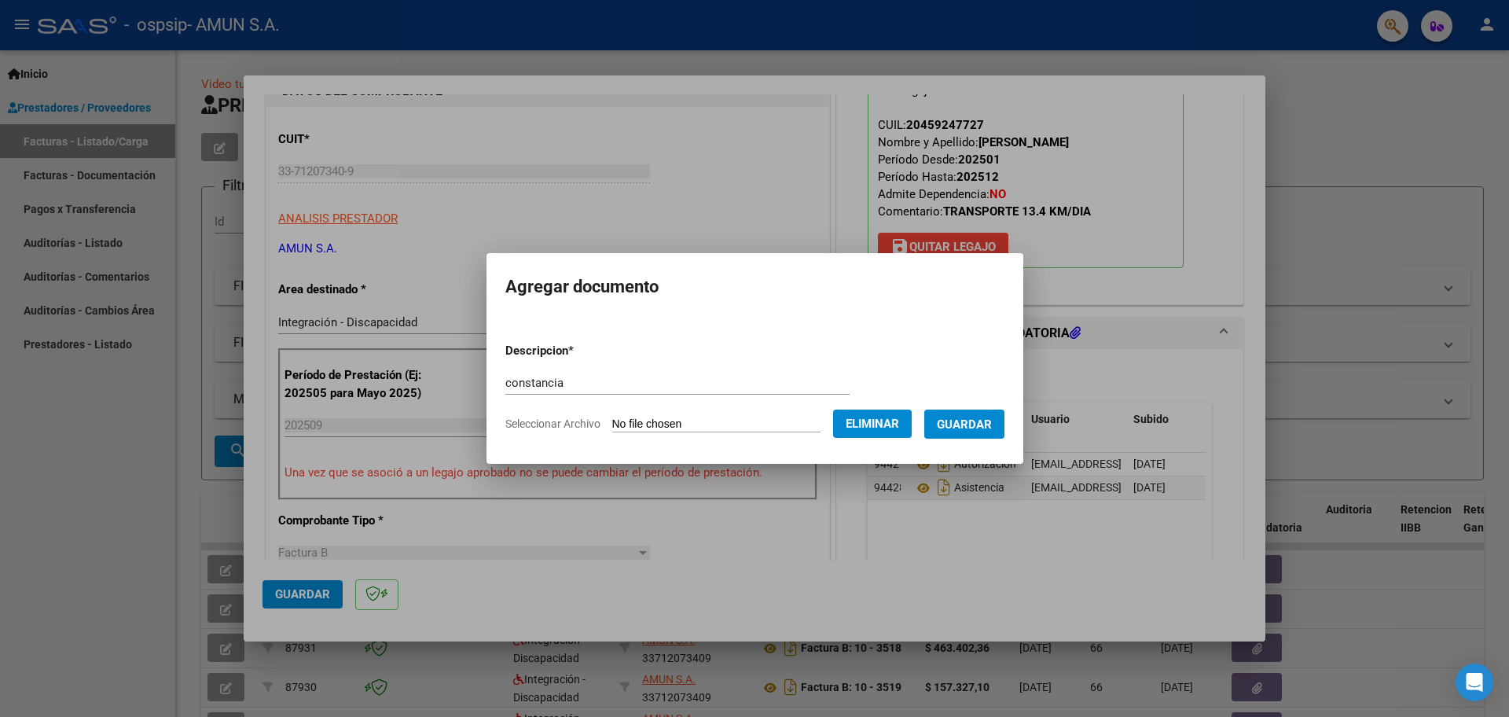
click at [979, 422] on span "Guardar" at bounding box center [964, 424] width 55 height 14
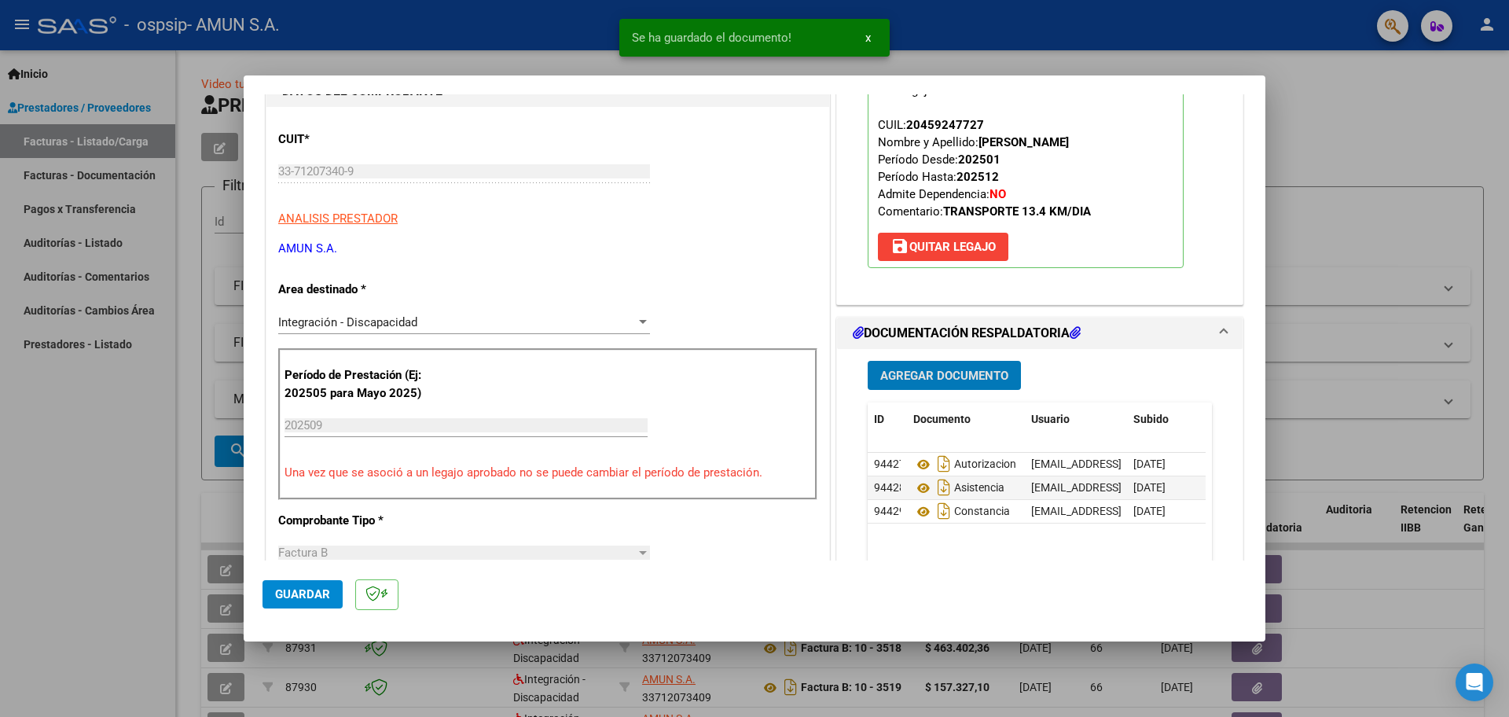
scroll to position [472, 0]
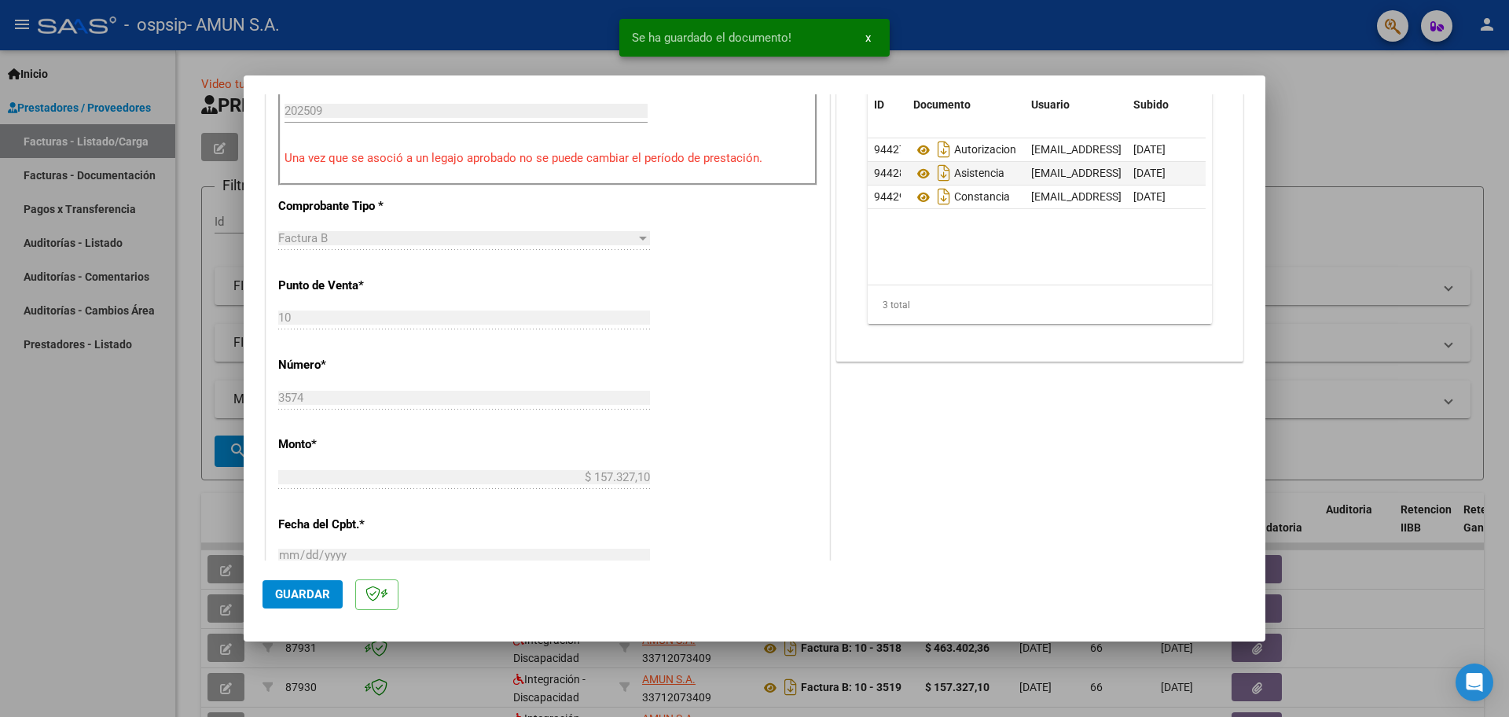
click at [281, 597] on span "Guardar" at bounding box center [302, 594] width 55 height 14
click at [970, 51] on div at bounding box center [754, 358] width 1509 height 717
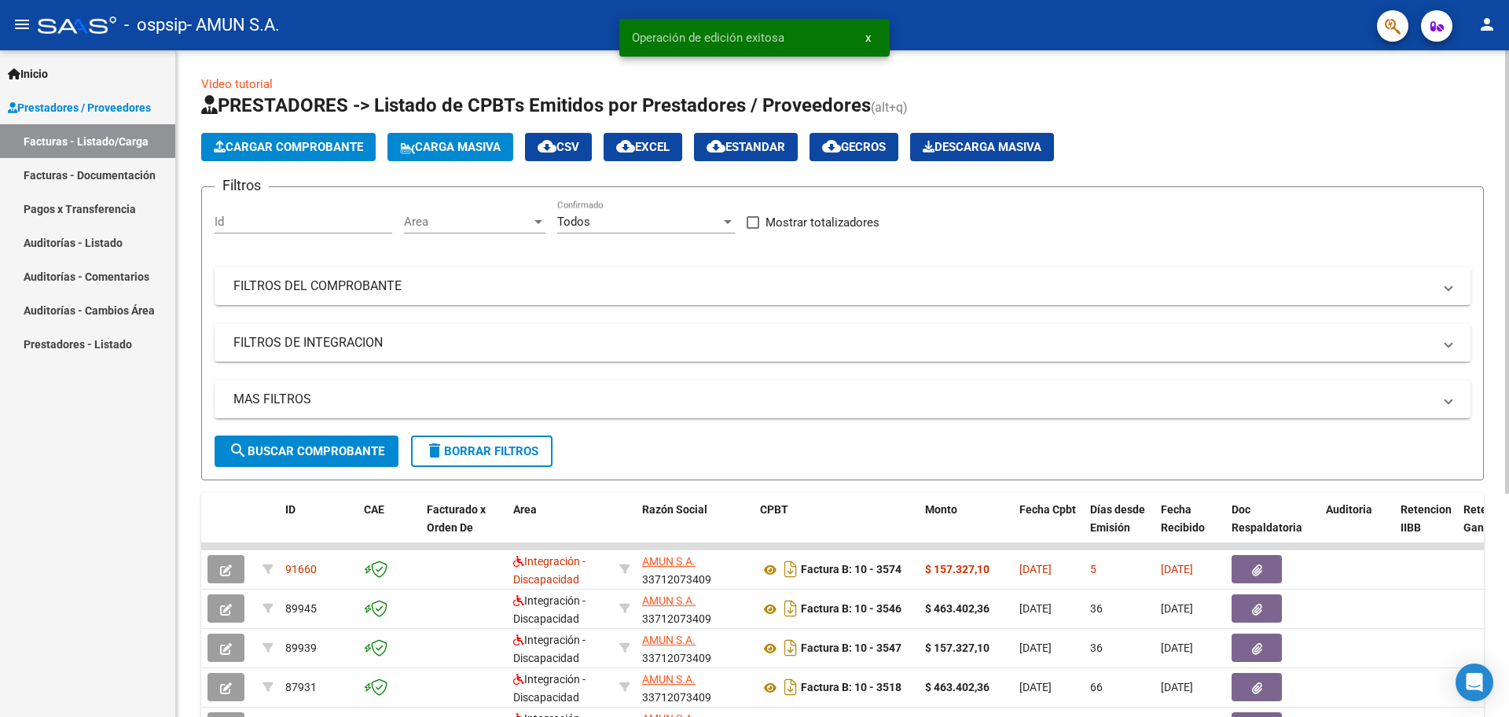
click at [292, 141] on span "Cargar Comprobante" at bounding box center [288, 147] width 149 height 14
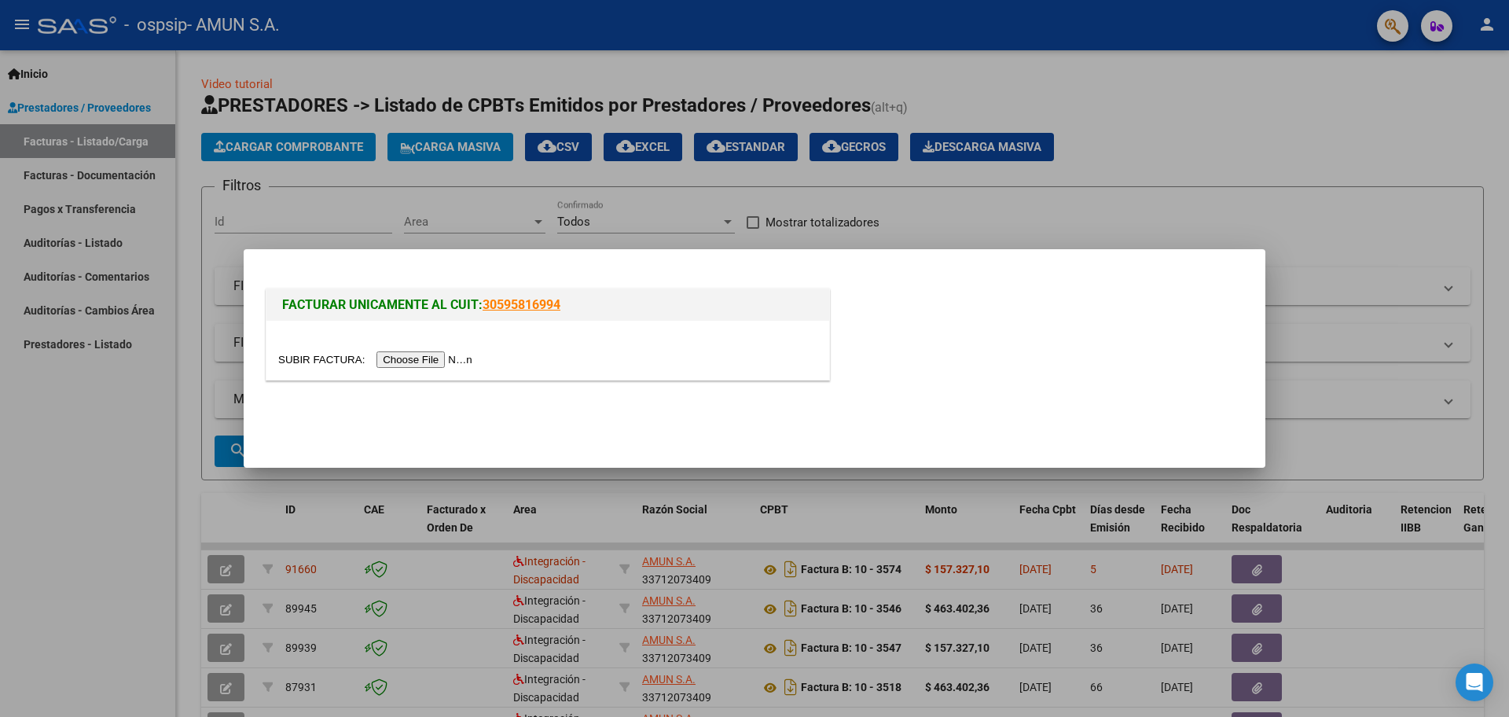
click at [417, 360] on input "file" at bounding box center [377, 359] width 199 height 17
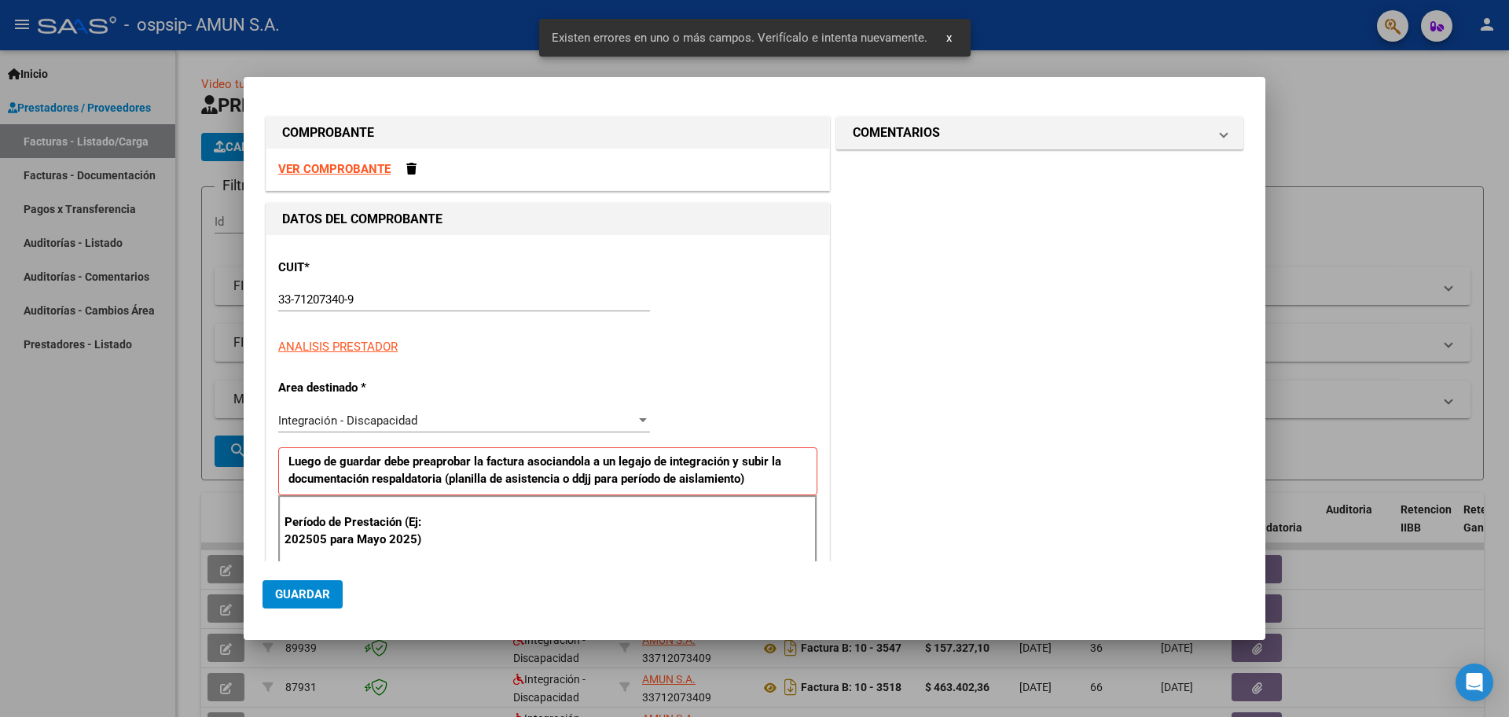
scroll to position [227, 0]
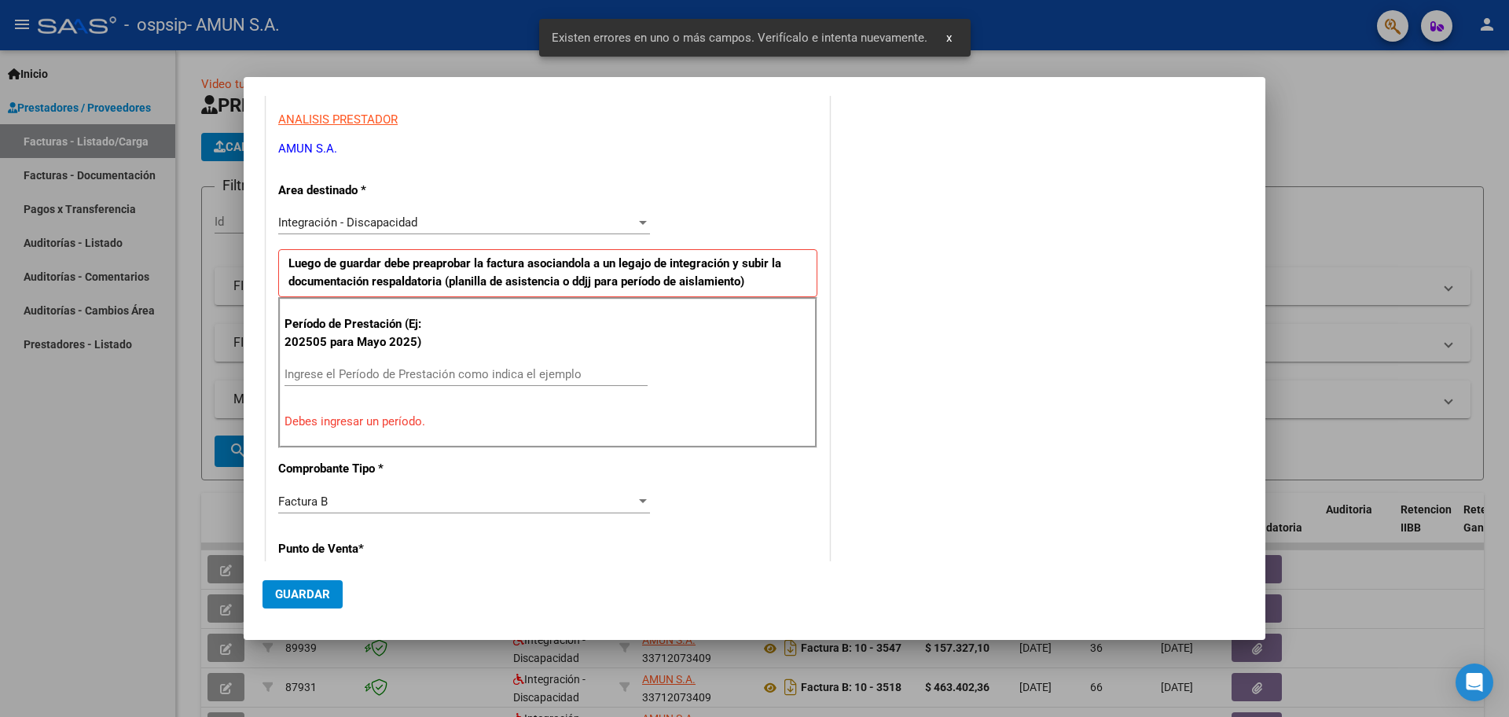
click at [351, 375] on input "Ingrese el Período de Prestación como indica el ejemplo" at bounding box center [465, 374] width 363 height 14
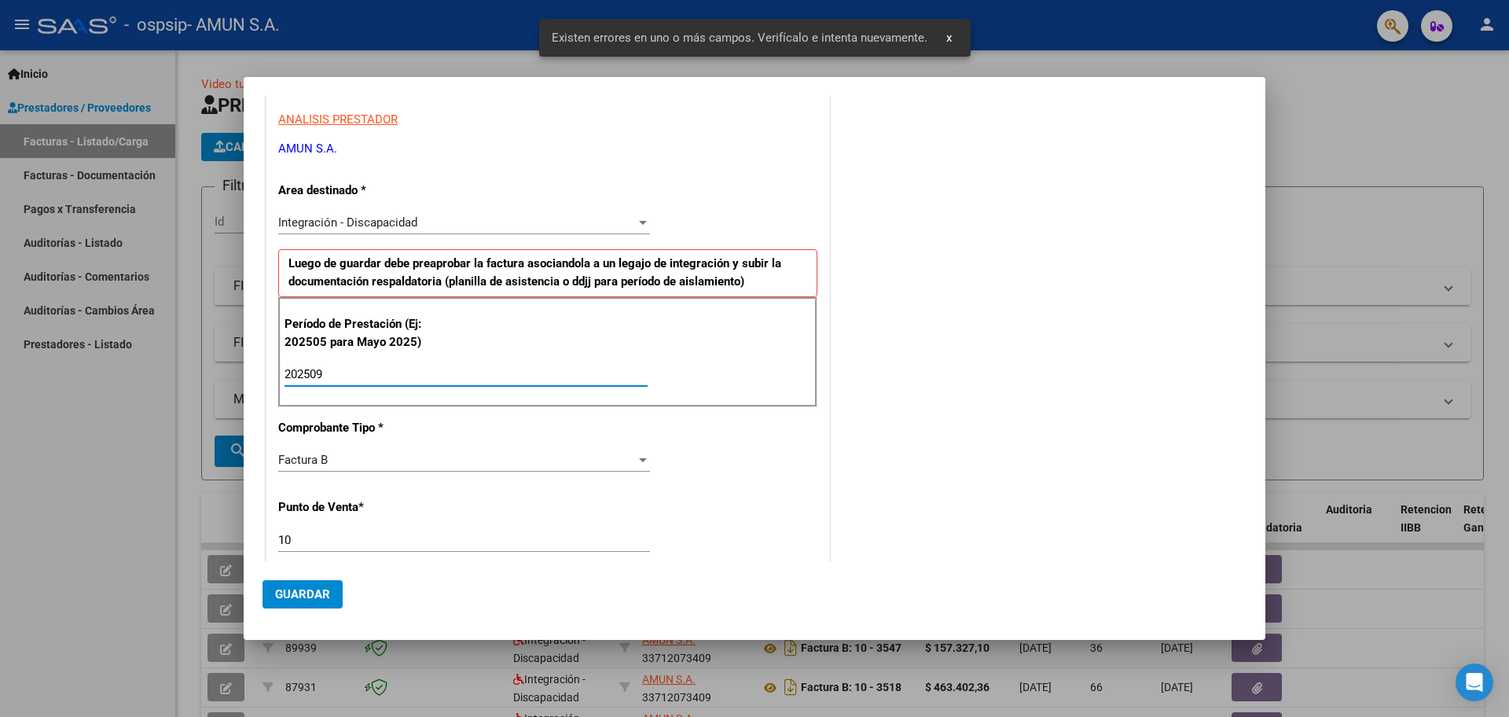
scroll to position [384, 0]
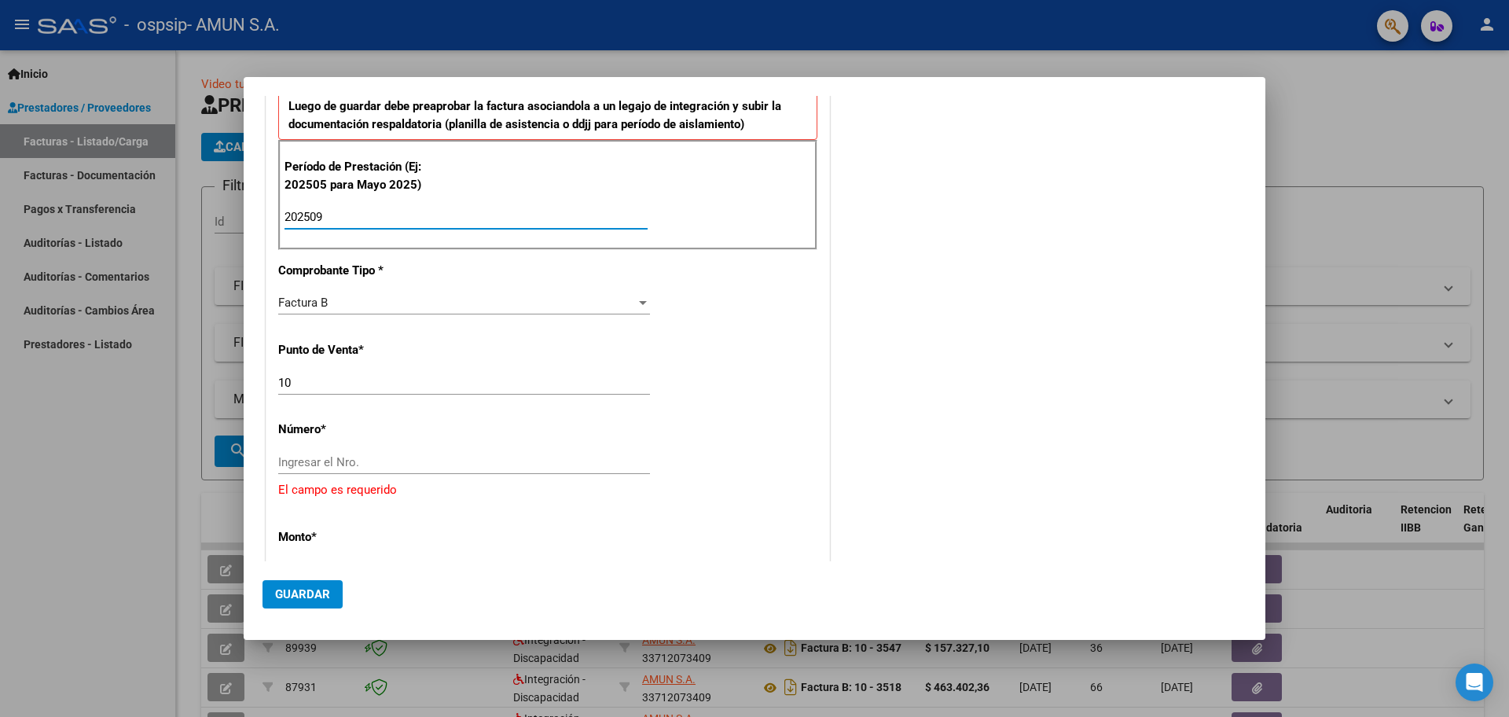
type input "202509"
click at [389, 457] on input "Ingresar el Nro." at bounding box center [464, 462] width 372 height 14
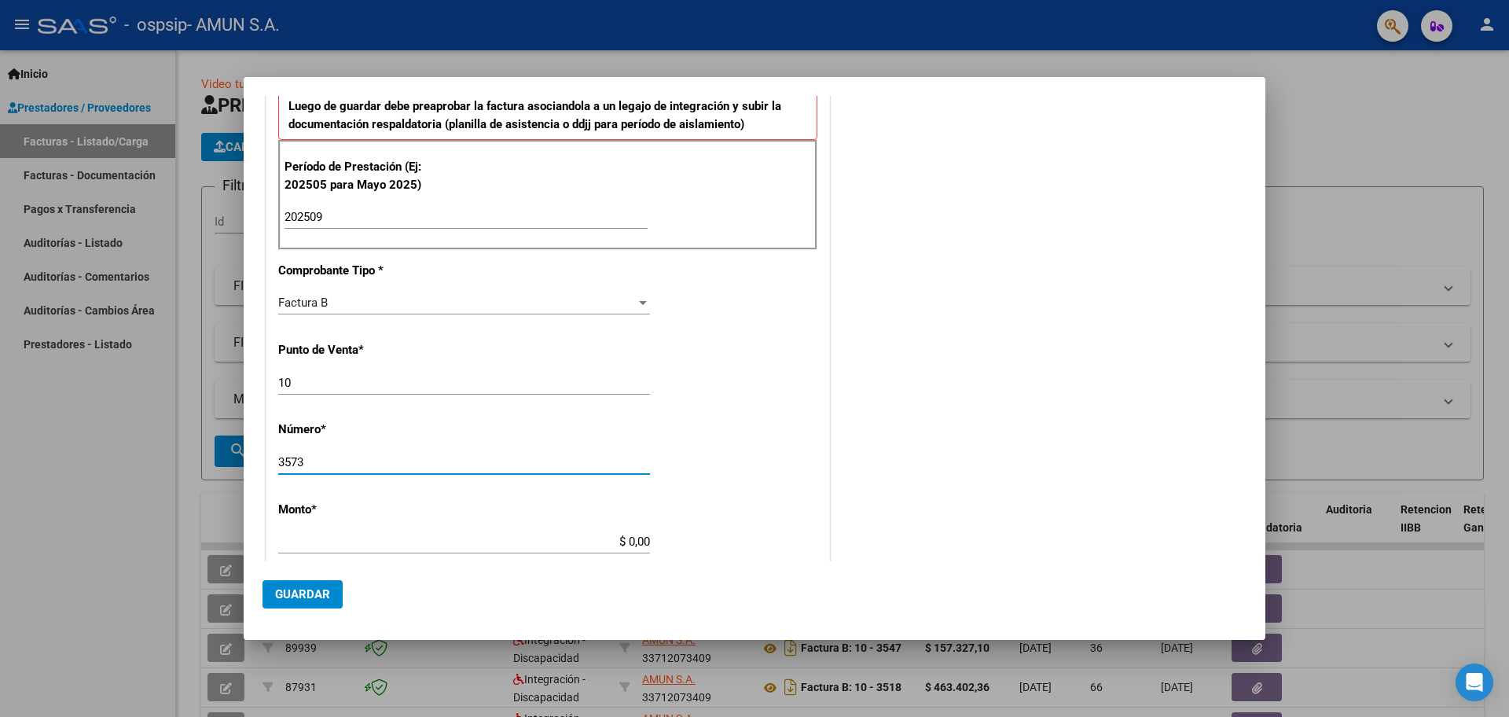
type input "3573"
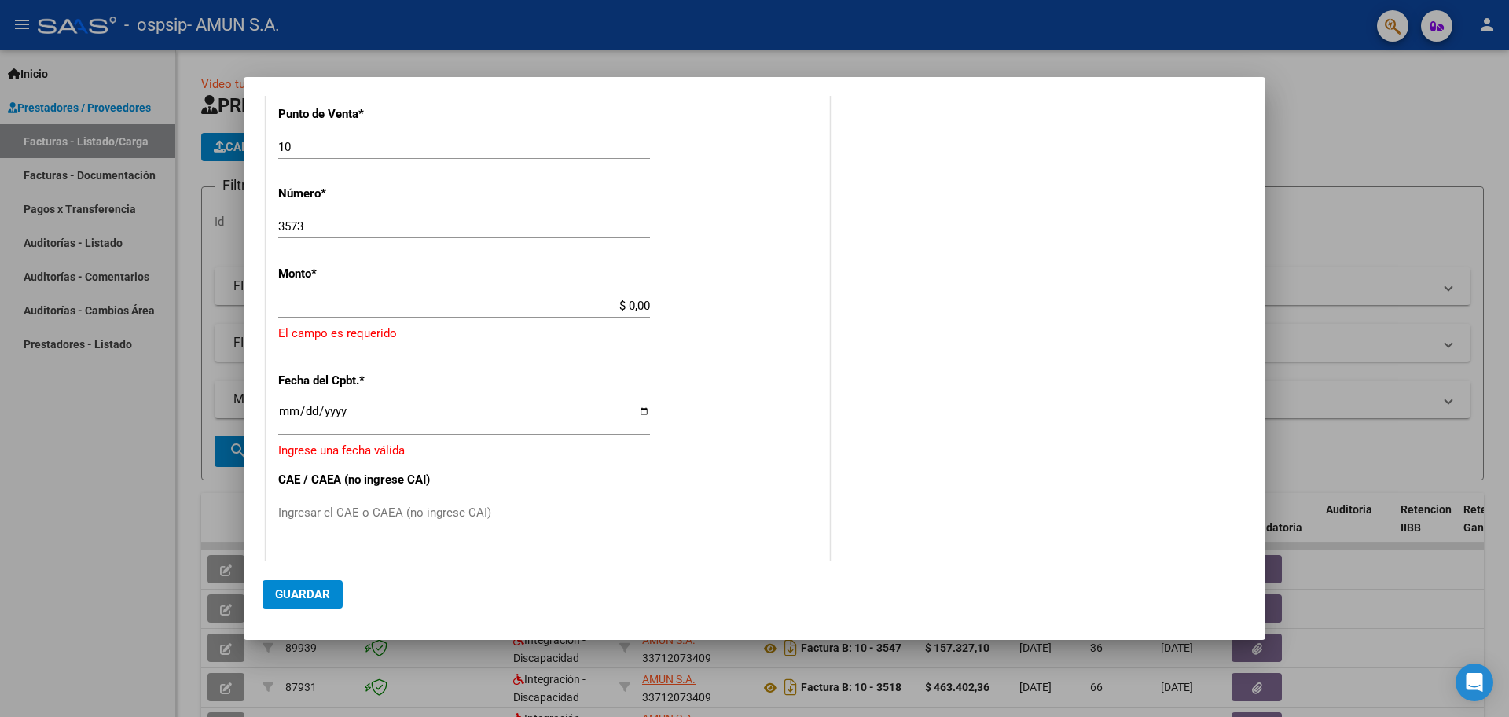
type input "$ 463.402,36"
type input "[DATE]"
type input "75419180679821"
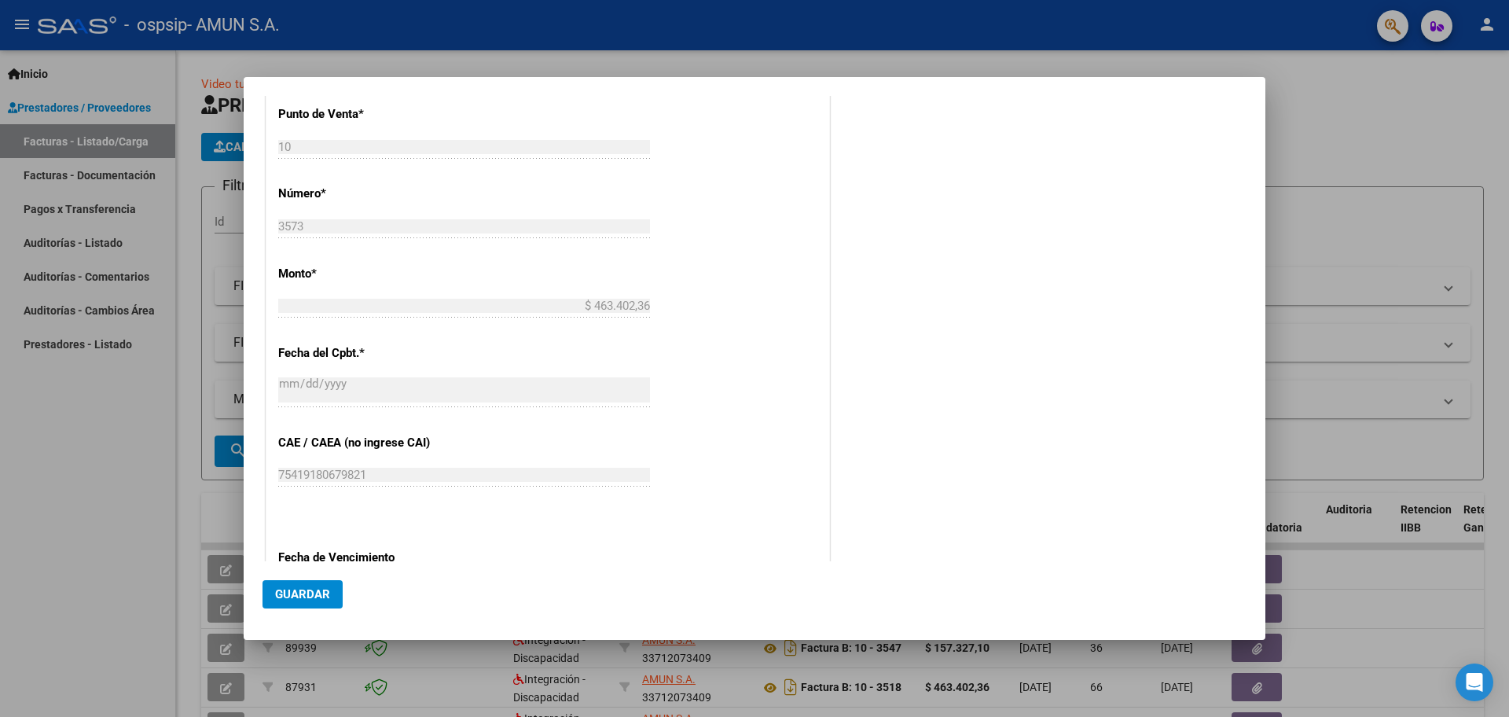
click at [297, 584] on button "Guardar" at bounding box center [302, 594] width 80 height 28
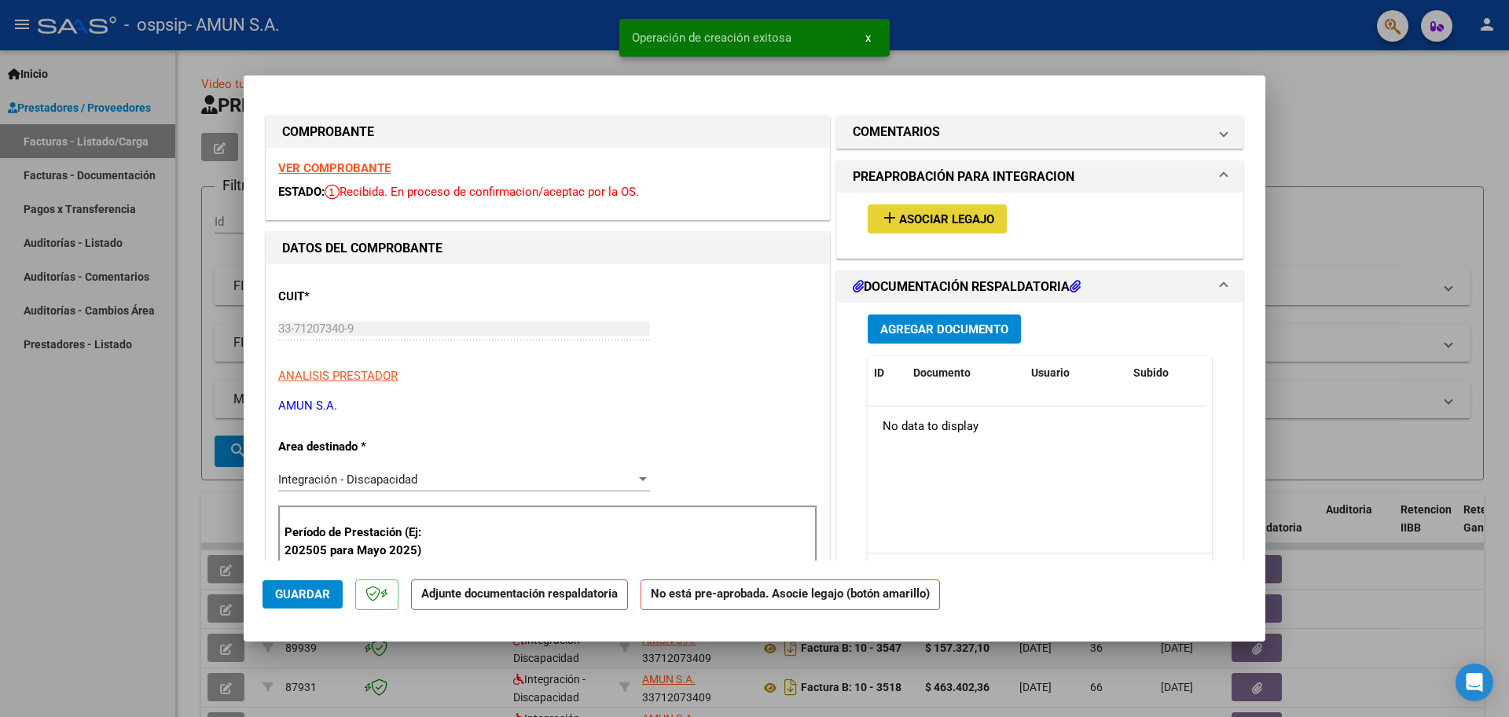
click at [912, 205] on button "add Asociar Legajo" at bounding box center [937, 218] width 139 height 29
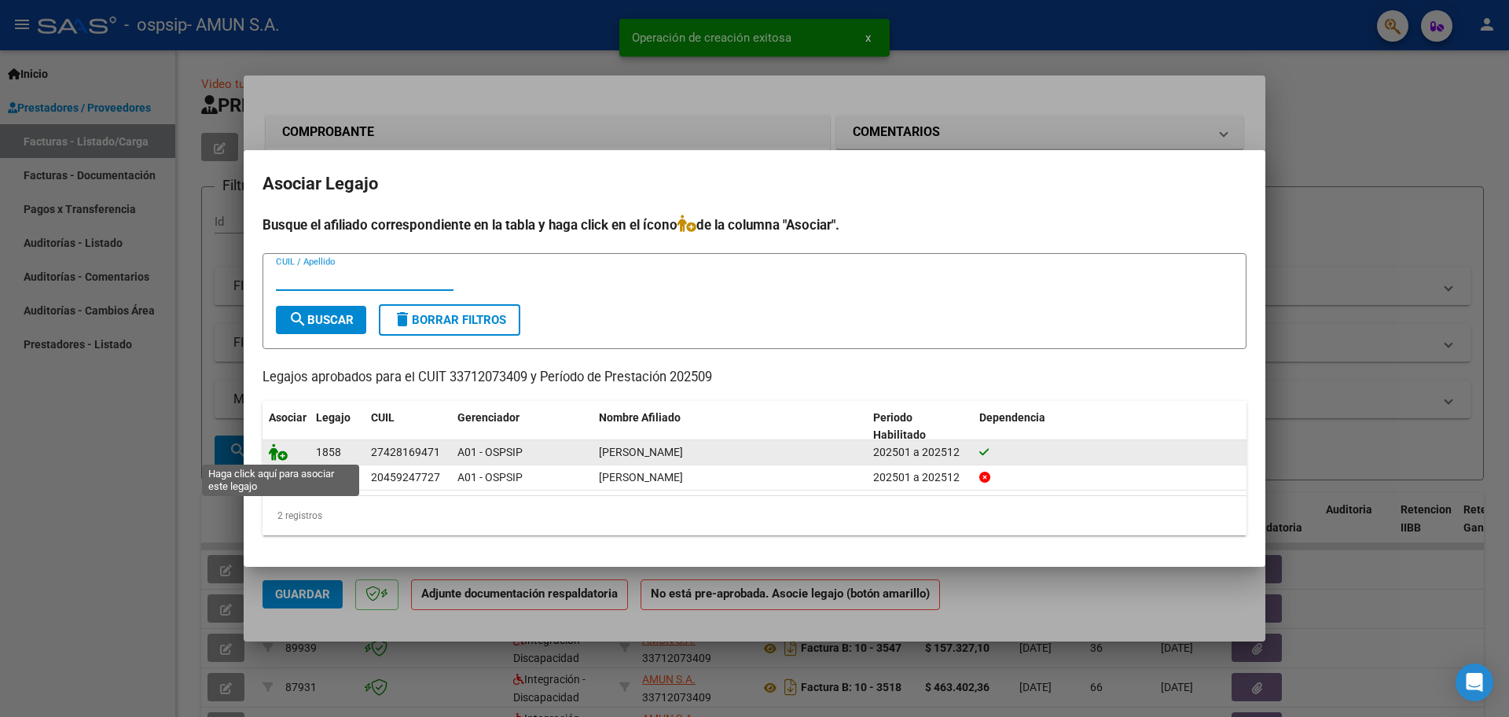
click at [272, 459] on icon at bounding box center [278, 451] width 19 height 17
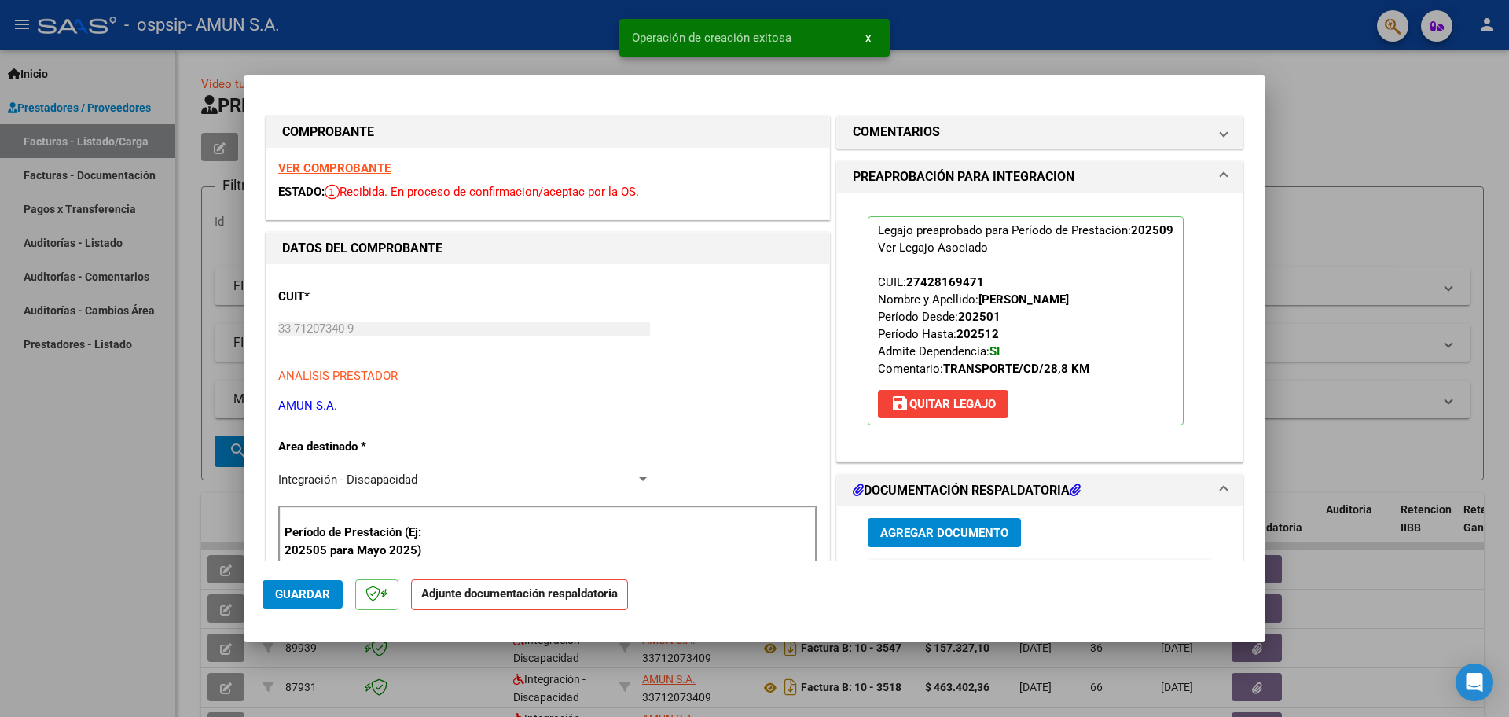
scroll to position [236, 0]
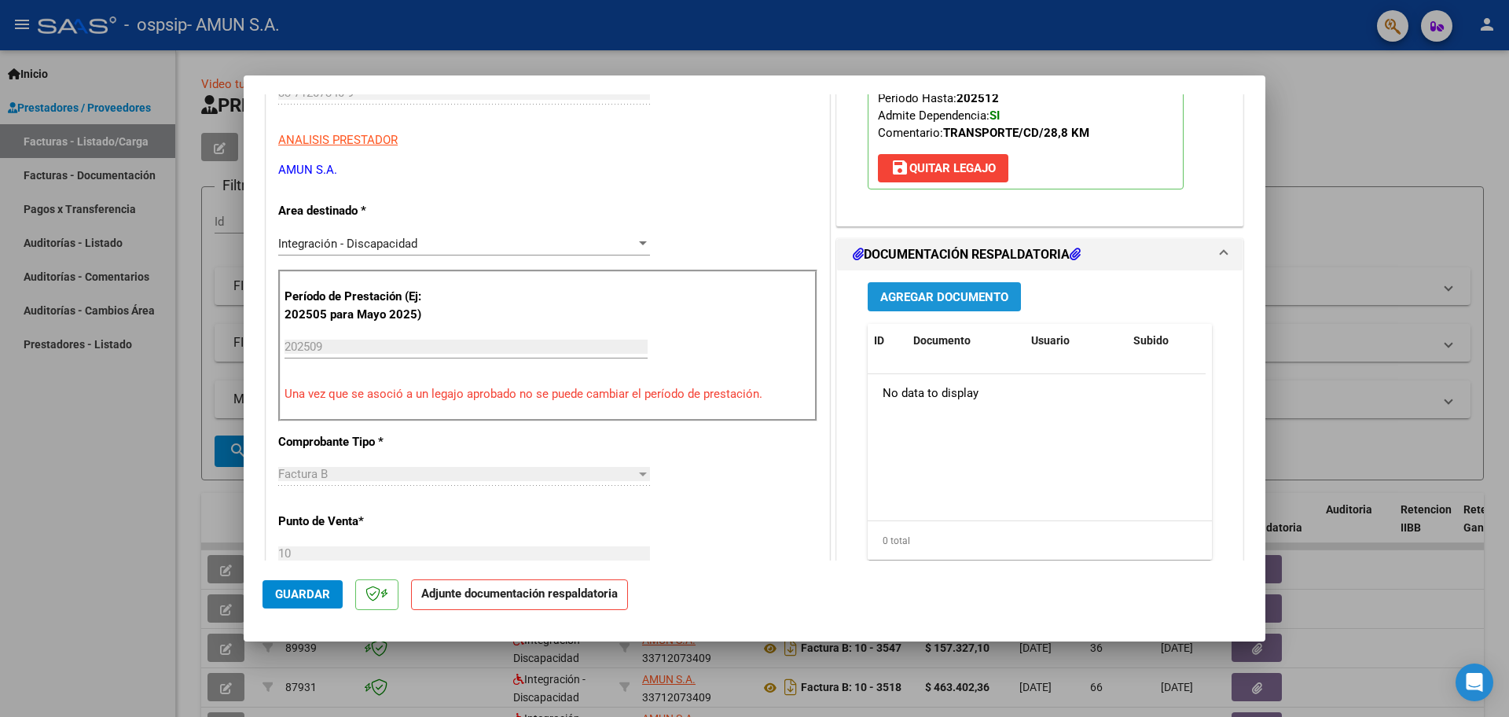
click at [903, 298] on span "Agregar Documento" at bounding box center [944, 297] width 128 height 14
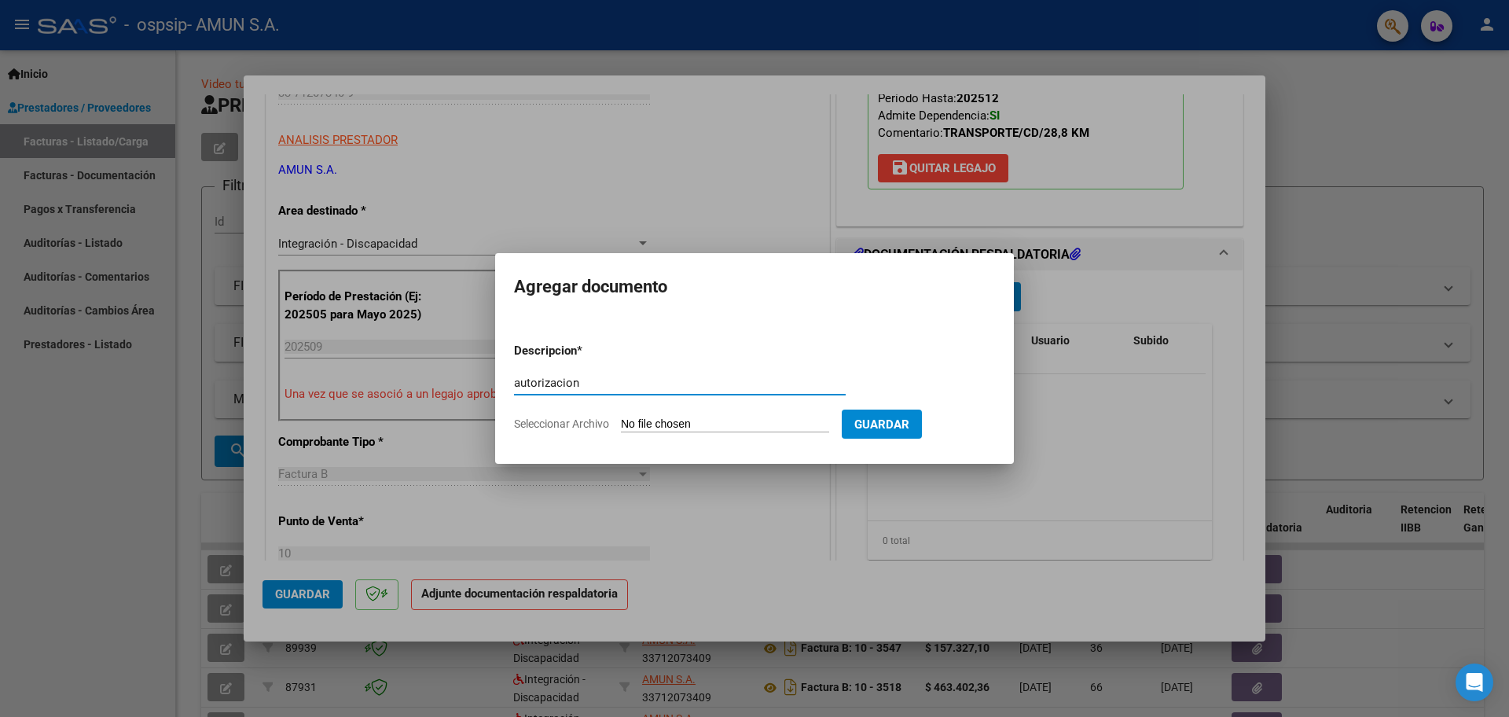
type input "autorizacion"
click at [641, 426] on input "Seleccionar Archivo" at bounding box center [725, 424] width 208 height 15
type input "C:\fakepath\[PERSON_NAME] AUTORIZACIÓN .pdf"
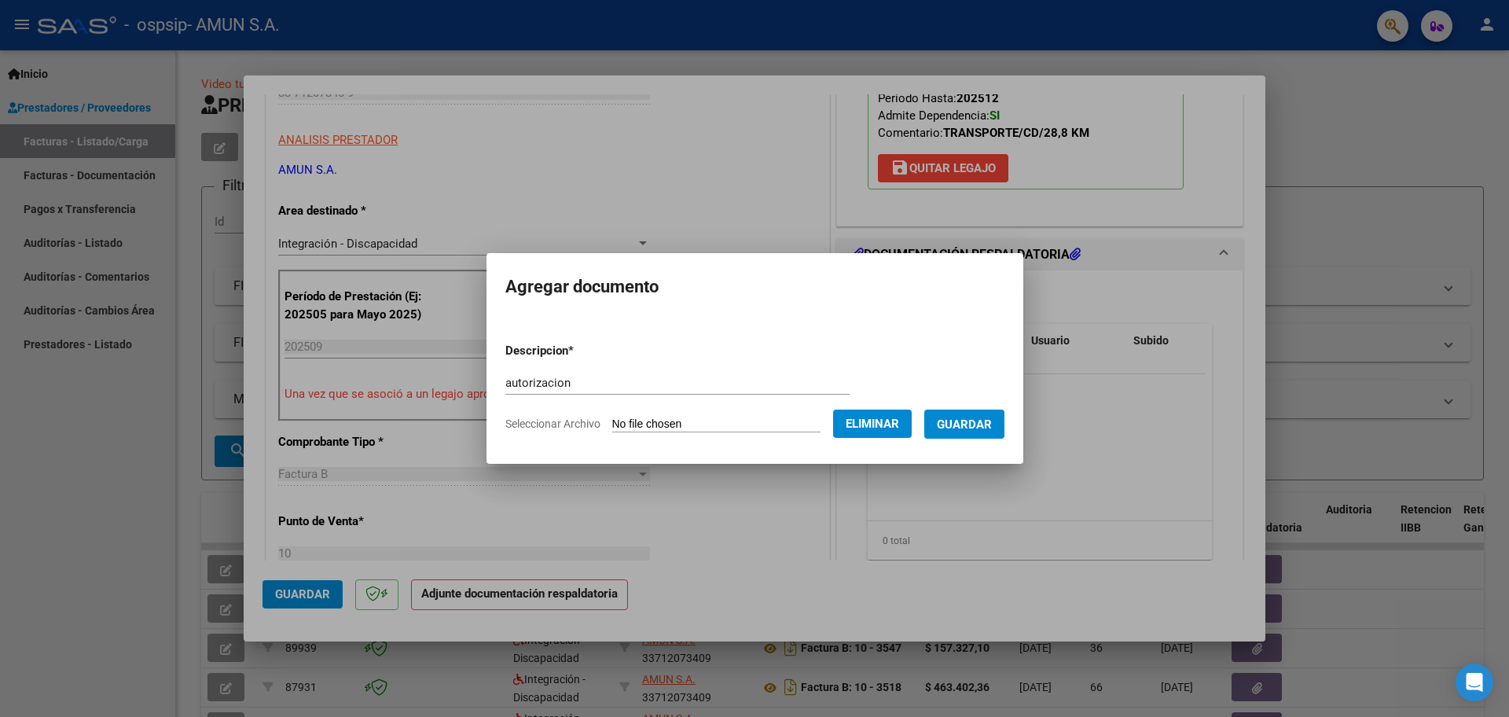
click at [968, 425] on span "Guardar" at bounding box center [964, 424] width 55 height 14
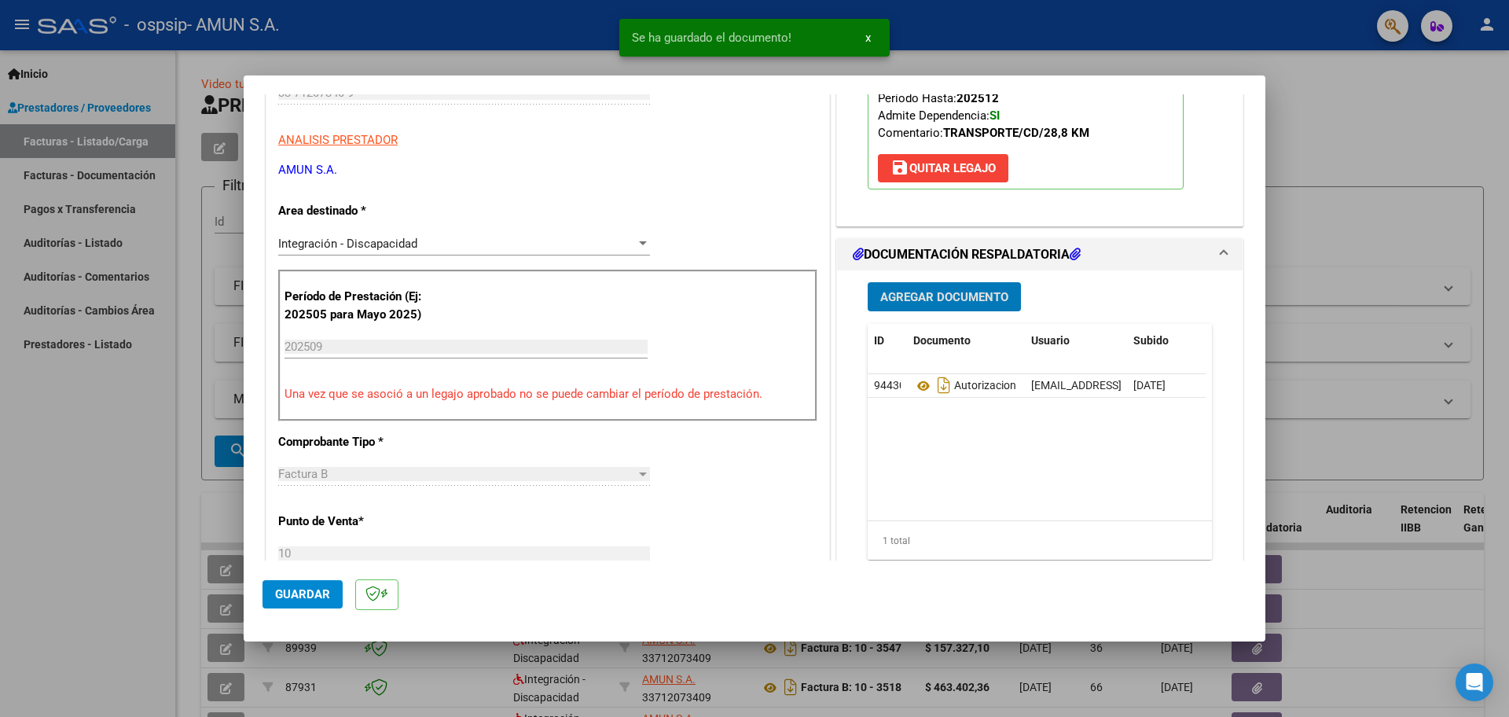
click at [916, 292] on span "Agregar Documento" at bounding box center [944, 297] width 128 height 14
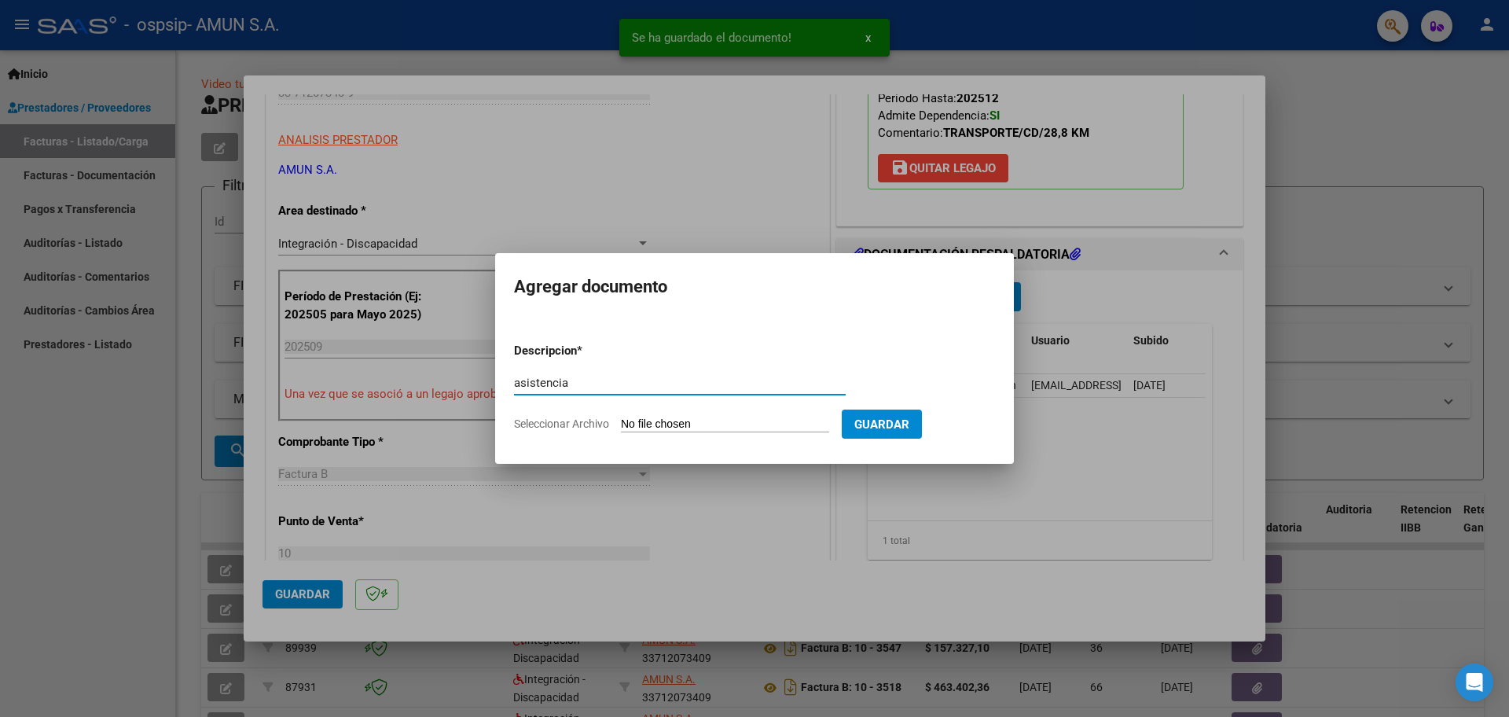
type input "asistencia"
click at [663, 416] on form "Descripcion * asistencia Escriba aquí una descripcion Seleccionar Archivo Guard…" at bounding box center [754, 387] width 481 height 115
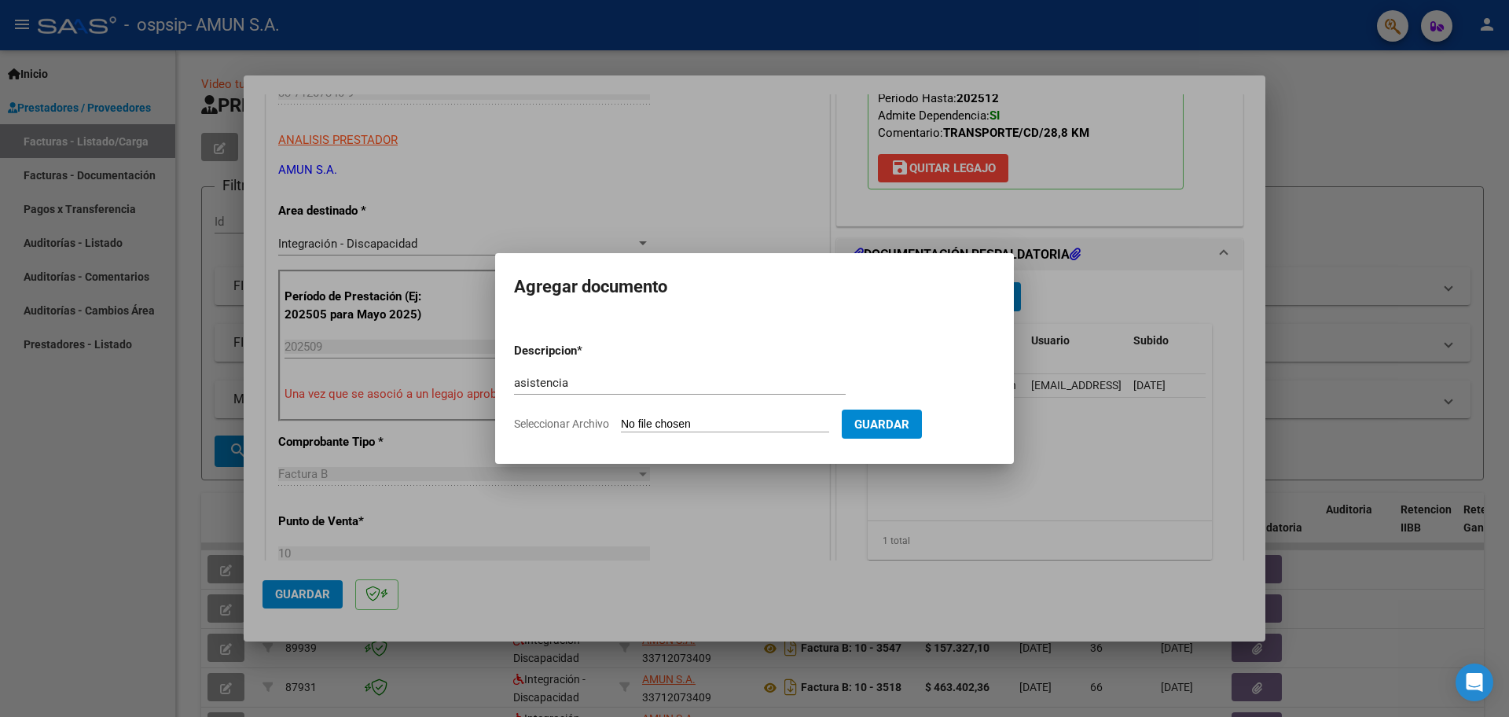
click at [637, 428] on input "Seleccionar Archivo" at bounding box center [725, 424] width 208 height 15
type input "C:\fakepath\[PERSON_NAME] ASISTENCIA .pdf"
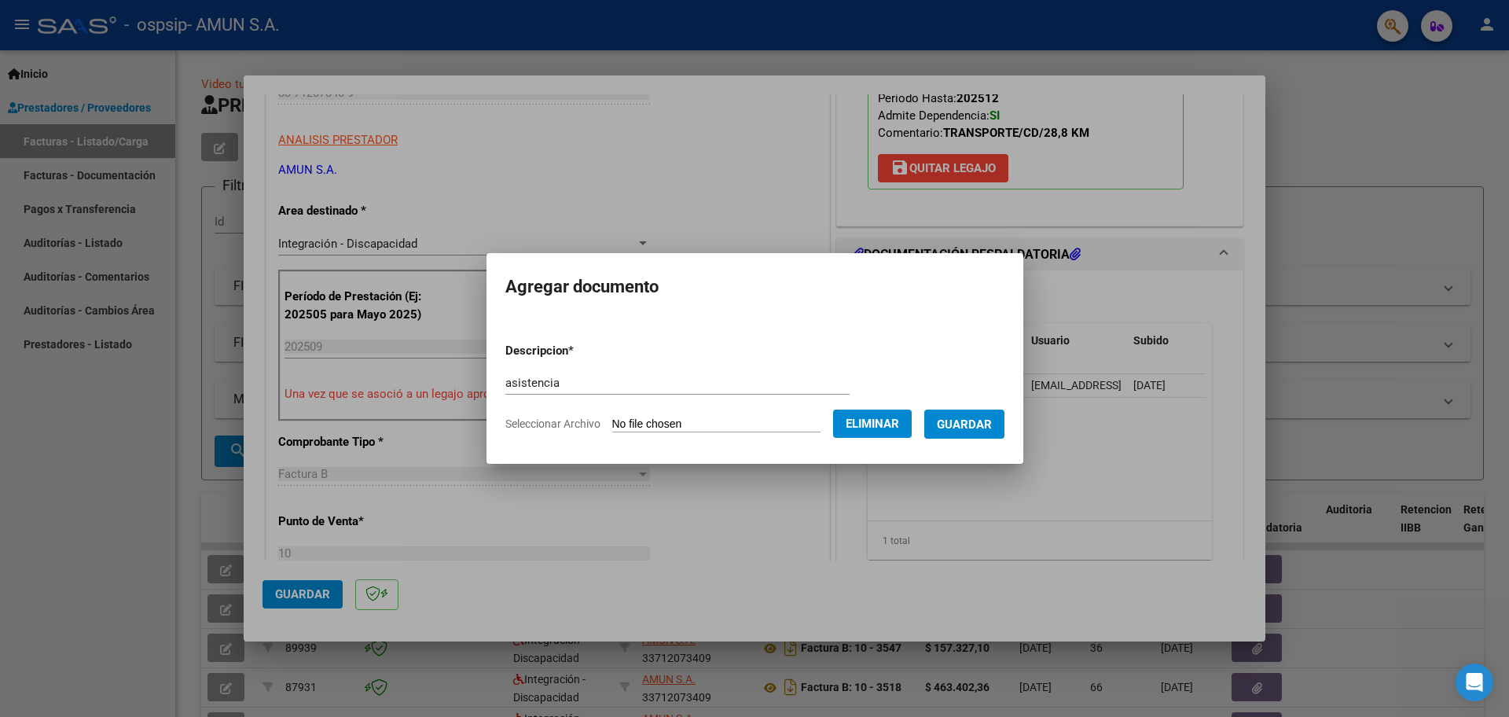
click at [973, 428] on span "Guardar" at bounding box center [964, 424] width 55 height 14
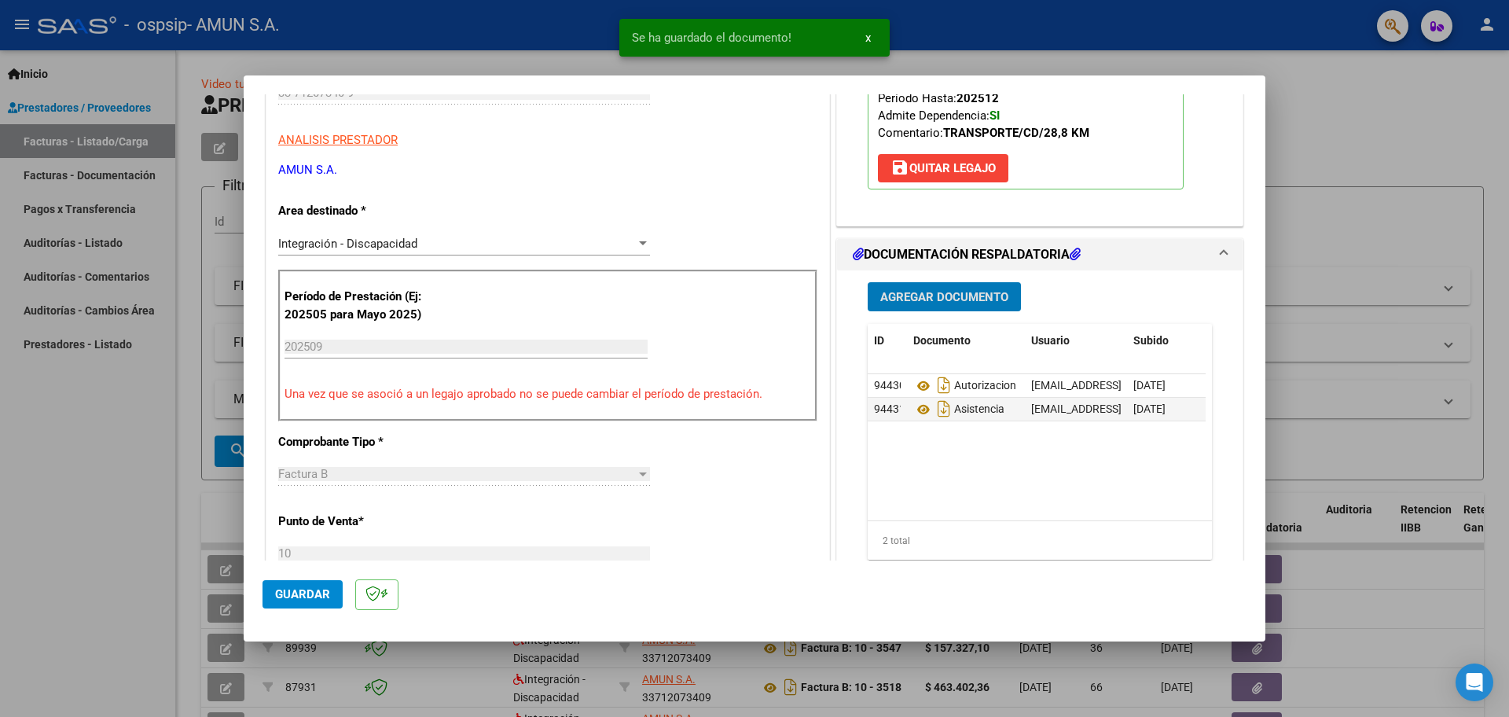
click at [934, 304] on button "Agregar Documento" at bounding box center [944, 296] width 153 height 29
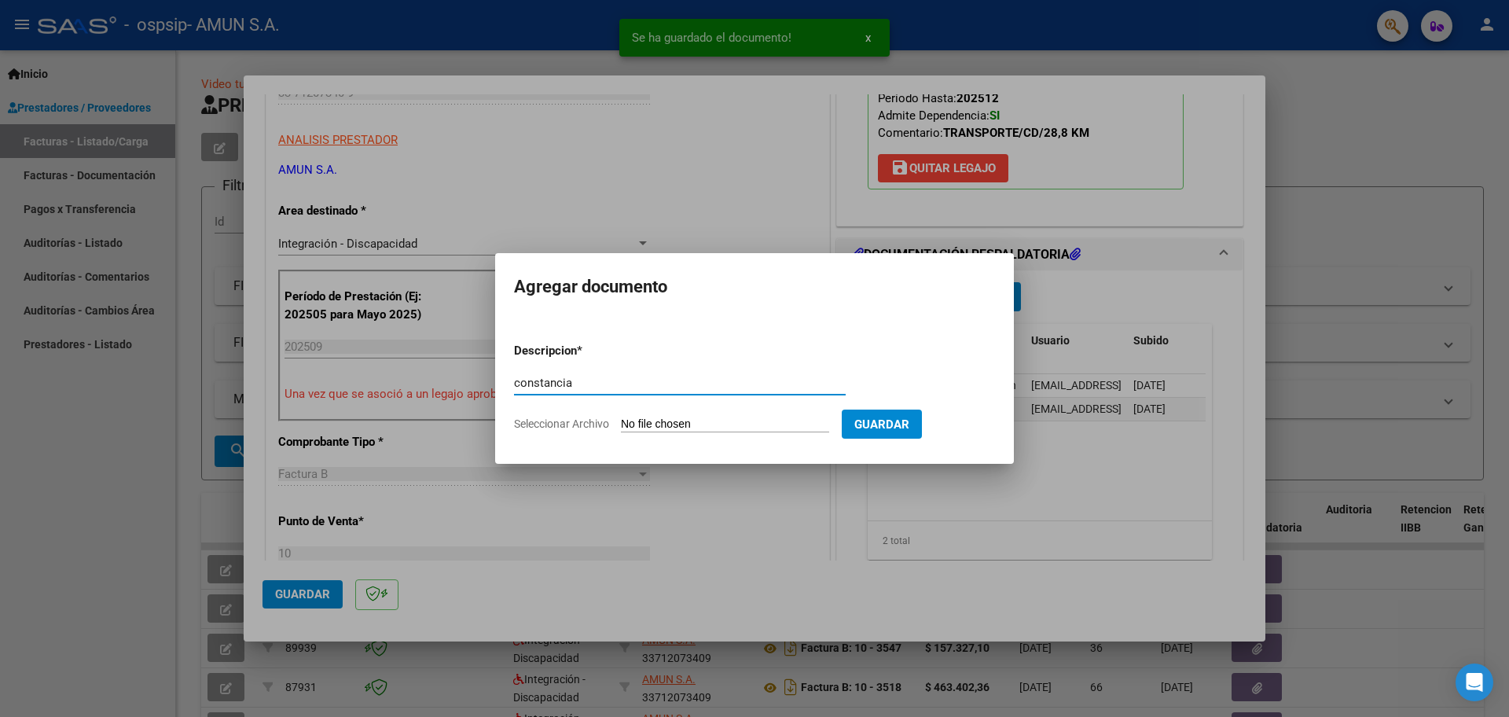
type input "constancia"
click at [641, 422] on input "Seleccionar Archivo" at bounding box center [725, 424] width 208 height 15
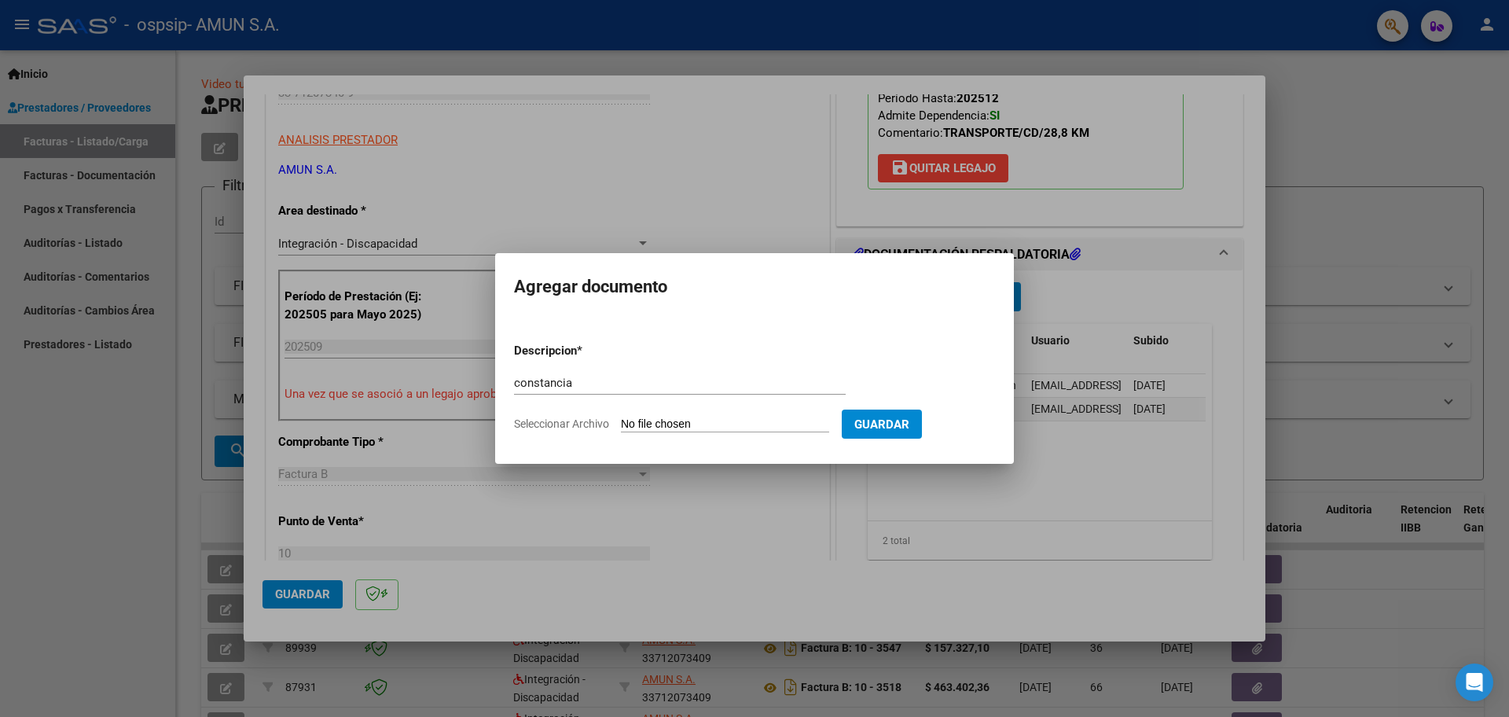
type input "C:\fakepath\[PERSON_NAME] .pdf"
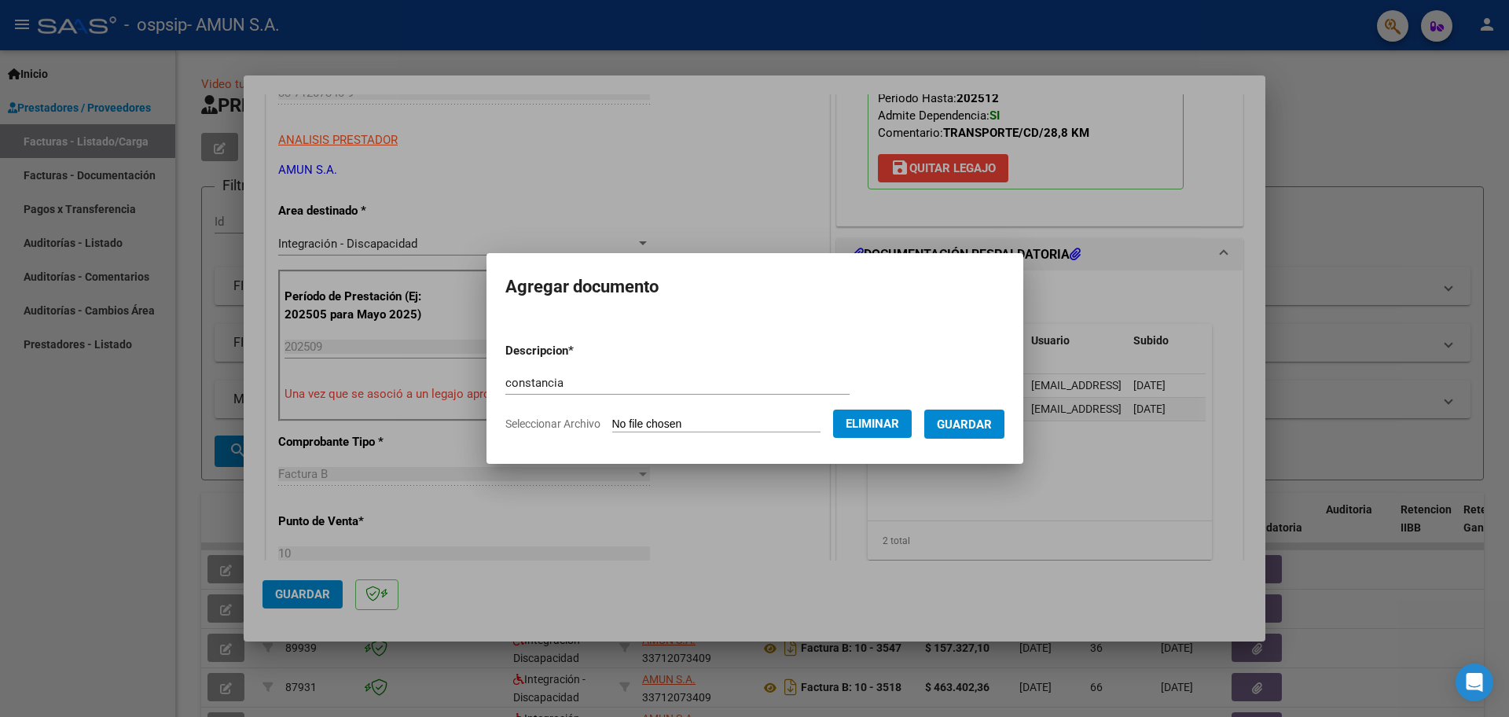
click at [974, 420] on span "Guardar" at bounding box center [964, 424] width 55 height 14
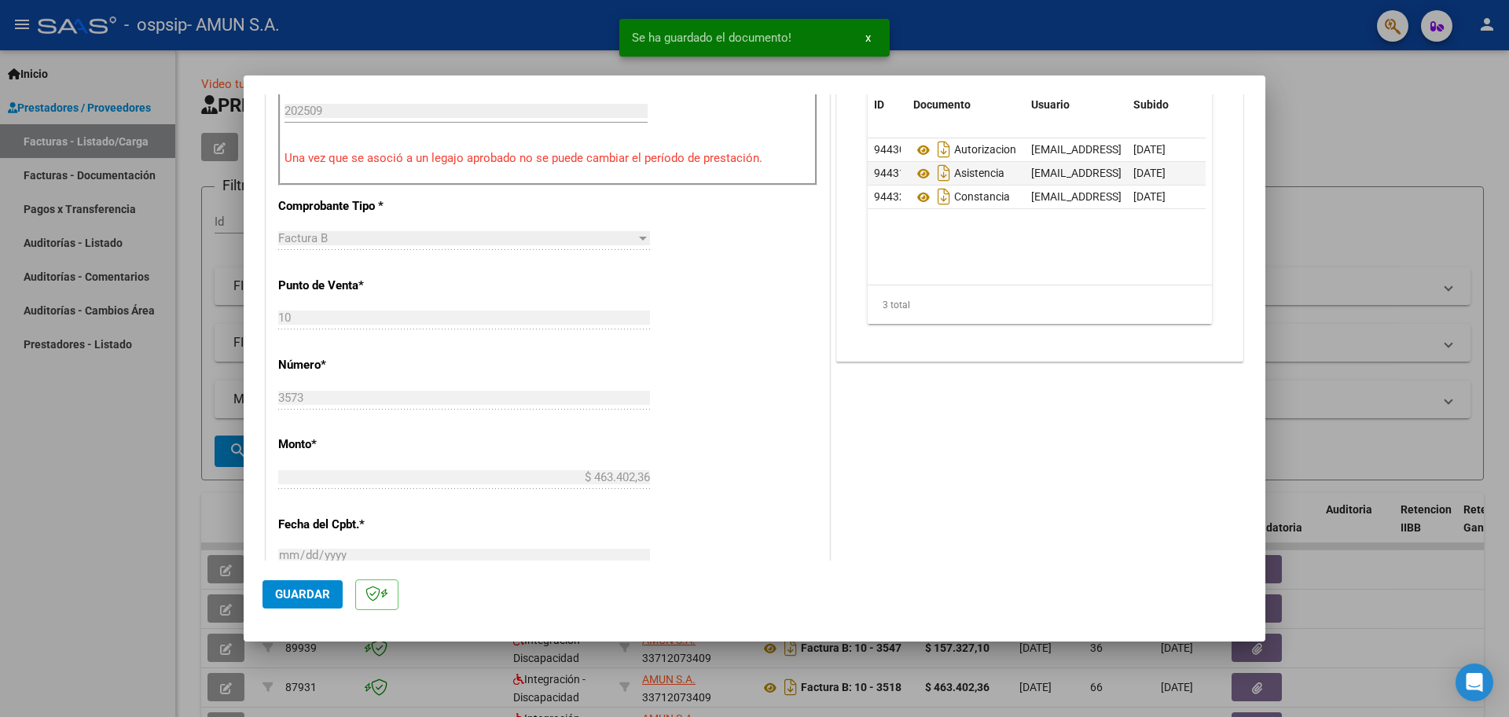
scroll to position [550, 0]
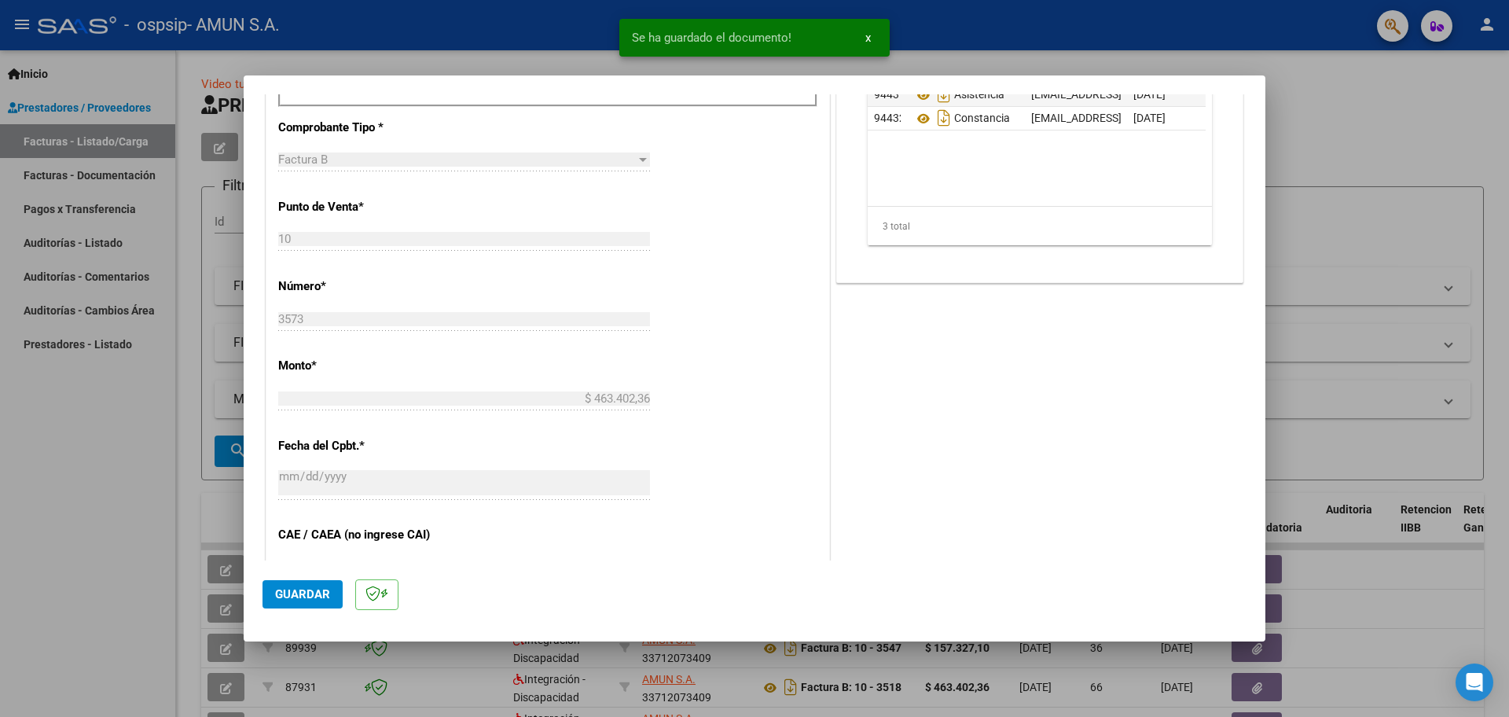
click at [321, 589] on span "Guardar" at bounding box center [302, 594] width 55 height 14
click at [492, 52] on div at bounding box center [754, 358] width 1509 height 717
